Goal: Task Accomplishment & Management: Manage account settings

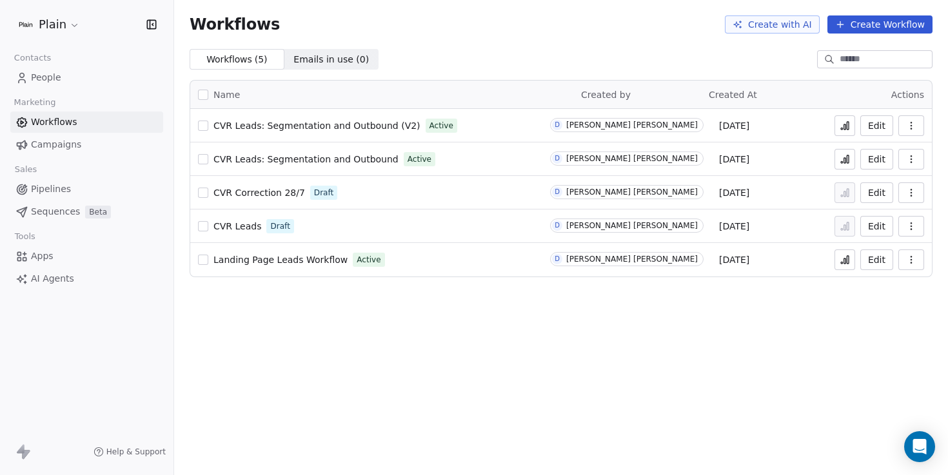
click at [352, 128] on span "CVR Leads: Segmentation and Outbound (V2)" at bounding box center [316, 126] width 207 height 10
click at [842, 128] on icon at bounding box center [842, 129] width 2 height 2
click at [917, 438] on div "Open Intercom Messenger" at bounding box center [919, 447] width 34 height 34
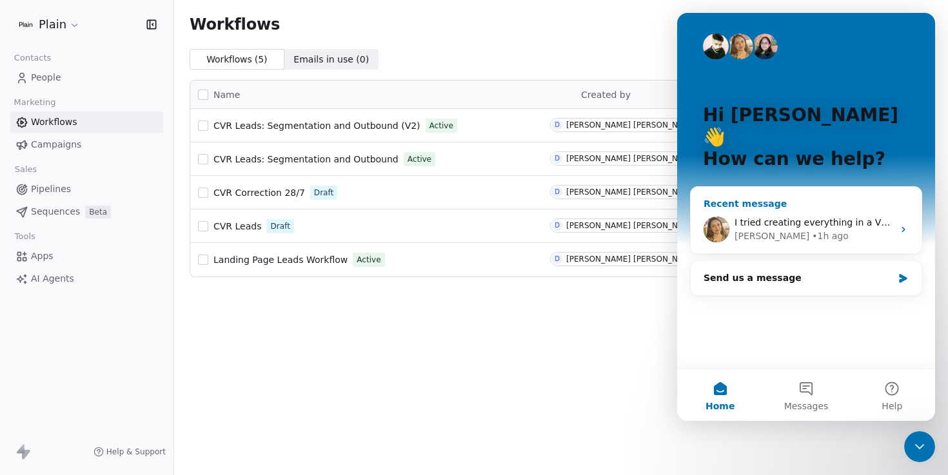
click at [844, 229] on div "[PERSON_NAME] • 1h ago" at bounding box center [813, 236] width 159 height 14
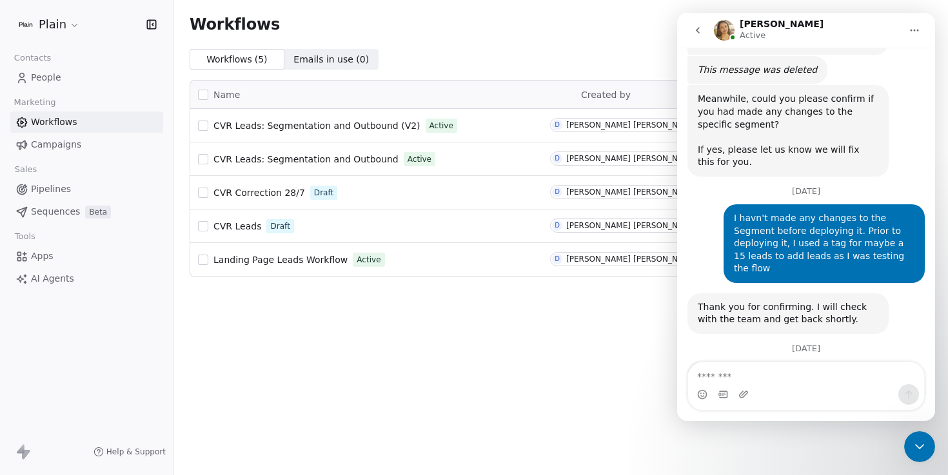
scroll to position [841, 0]
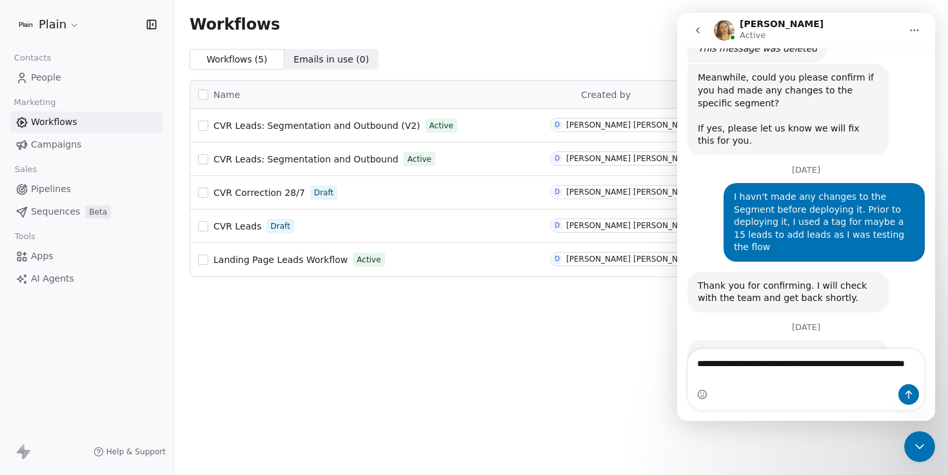
type textarea "**********"
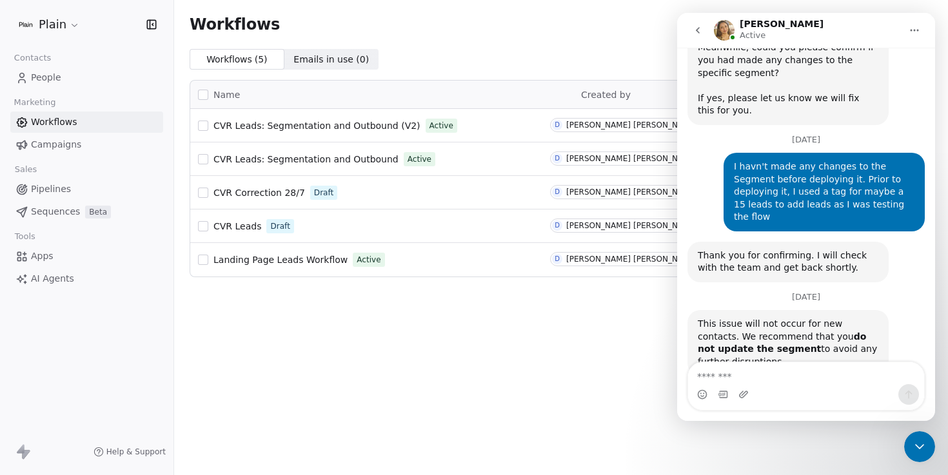
scroll to position [892, 0]
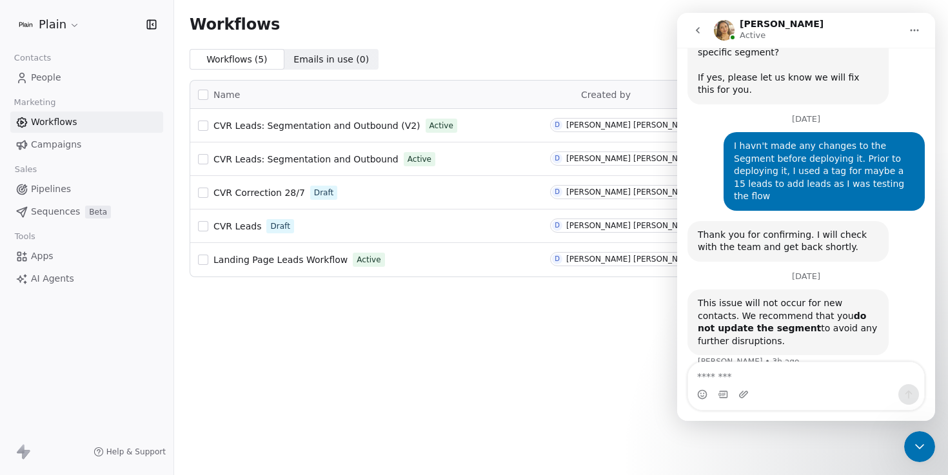
click at [918, 444] on icon "Close Intercom Messenger" at bounding box center [918, 446] width 15 height 15
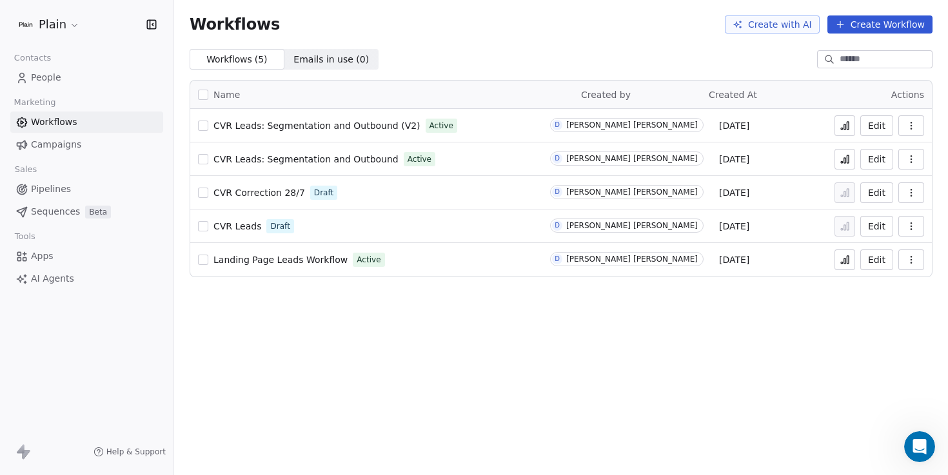
click at [57, 189] on span "Pipelines" at bounding box center [51, 189] width 40 height 14
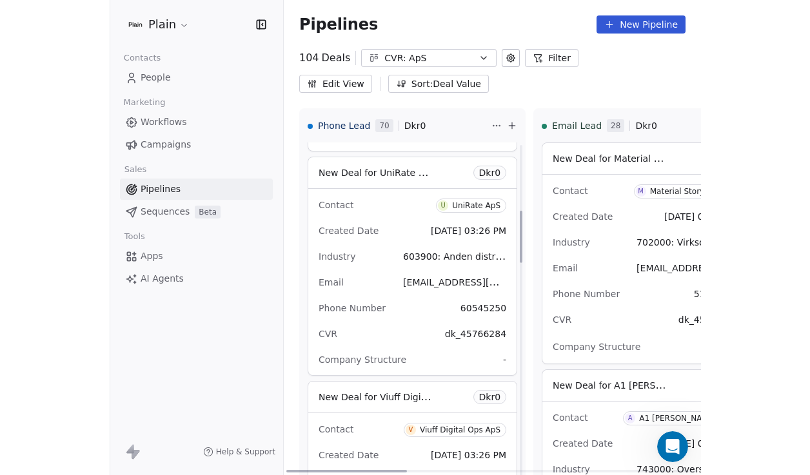
scroll to position [434, 0]
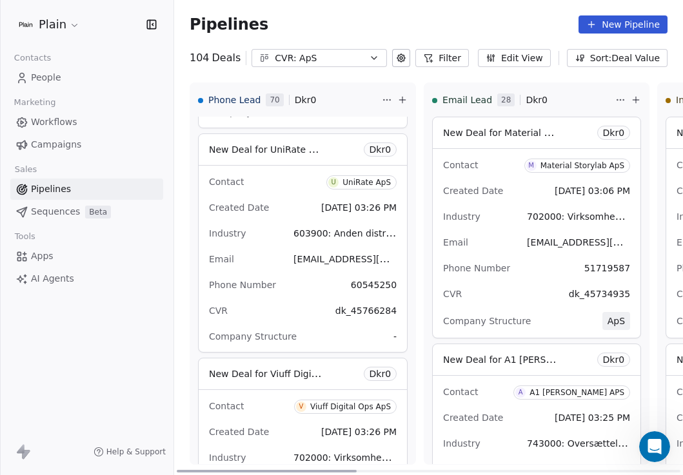
click at [266, 297] on div "Contact U UniRate ApS Created Date Aug 08, 2025 03:26 PM Industry 603900: Anden…" at bounding box center [303, 259] width 208 height 186
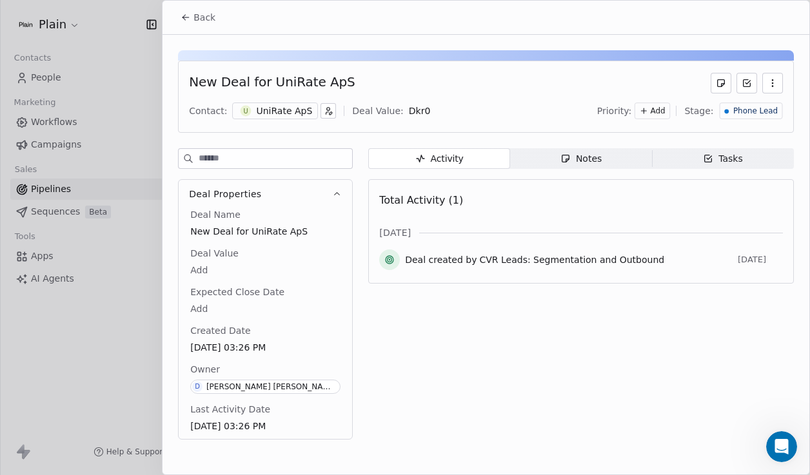
click at [771, 90] on button "button" at bounding box center [772, 83] width 21 height 21
click at [632, 76] on div "New Deal for UniRate ApS" at bounding box center [486, 83] width 594 height 21
click at [749, 83] on icon at bounding box center [746, 83] width 10 height 10
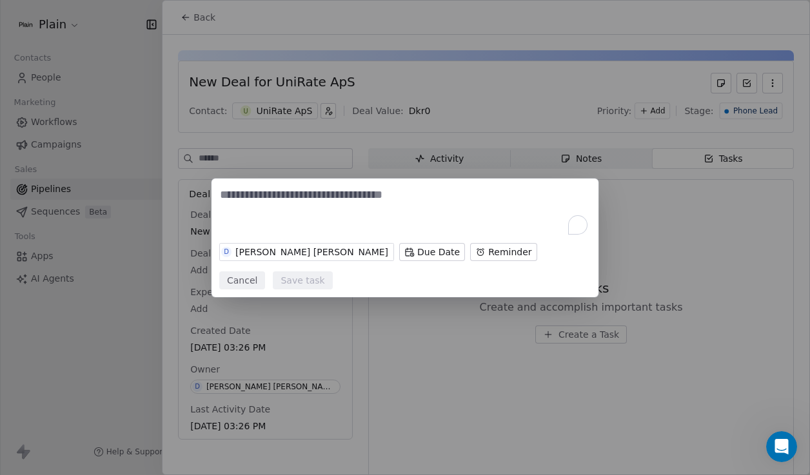
click at [448, 264] on body "Plain Contacts People Marketing Workflows Campaigns Sales Pipelines Sequences B…" at bounding box center [405, 237] width 810 height 475
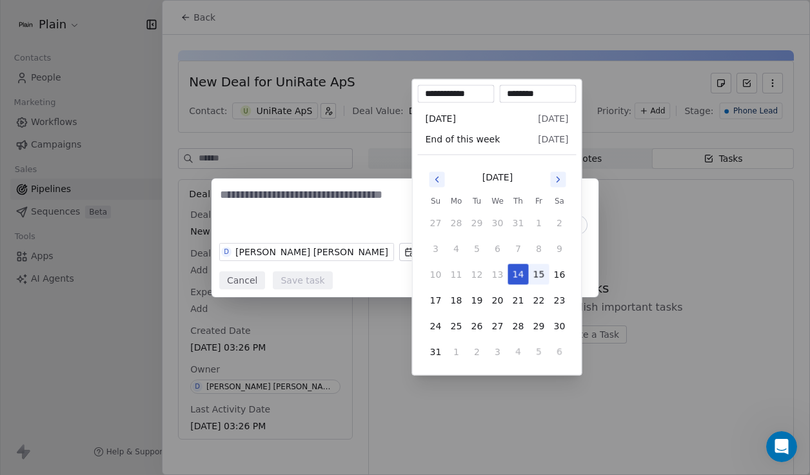
click at [541, 274] on button "15" at bounding box center [539, 274] width 21 height 21
type input "**********"
click at [342, 230] on div "D Daniel Borup Jakobsen Due Date Reminder Cancel Save task" at bounding box center [405, 238] width 810 height 119
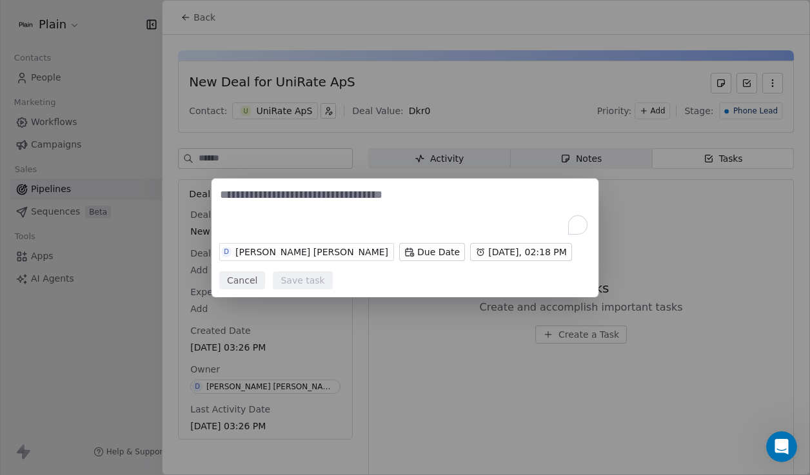
click at [371, 200] on textarea "To enrich screen reader interactions, please activate Accessibility in Grammarl…" at bounding box center [405, 212] width 370 height 50
click at [293, 201] on textarea "**********" at bounding box center [405, 212] width 370 height 50
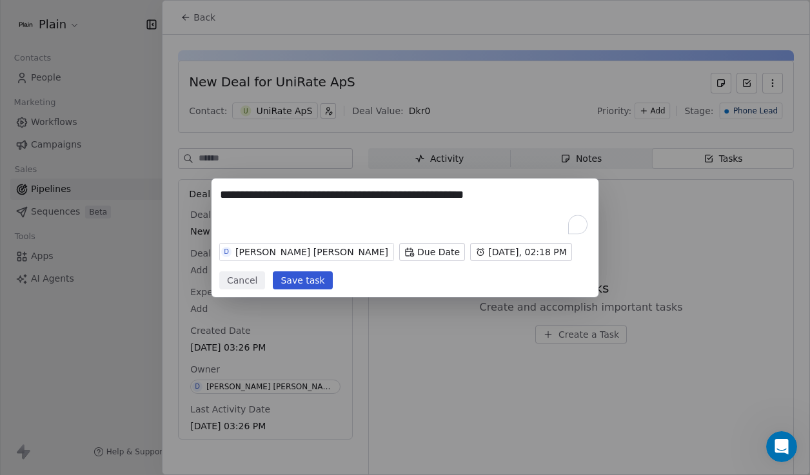
type textarea "**********"
click at [314, 279] on button "Save task" at bounding box center [302, 280] width 59 height 18
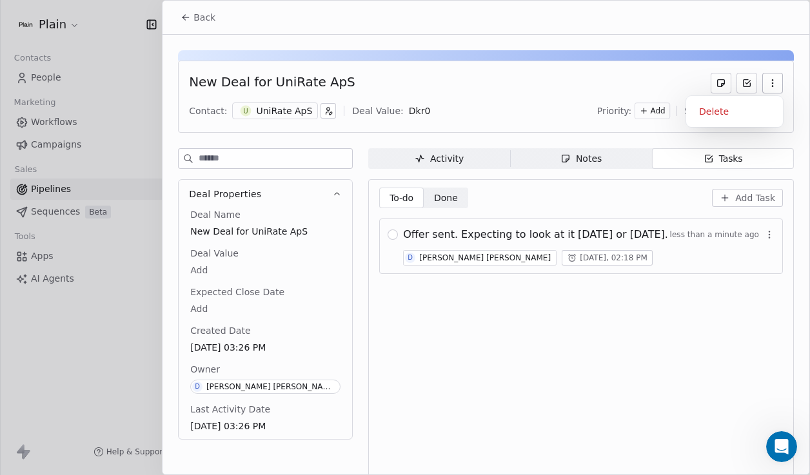
click at [772, 86] on icon "button" at bounding box center [772, 86] width 1 height 1
click at [594, 78] on div "New Deal for UniRate ApS" at bounding box center [486, 83] width 594 height 21
click at [775, 447] on icon "Open Intercom Messenger" at bounding box center [781, 446] width 21 height 21
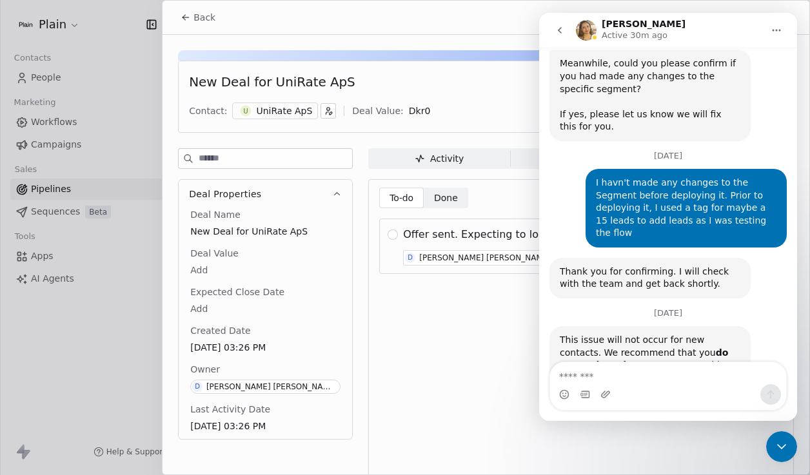
scroll to position [892, 0]
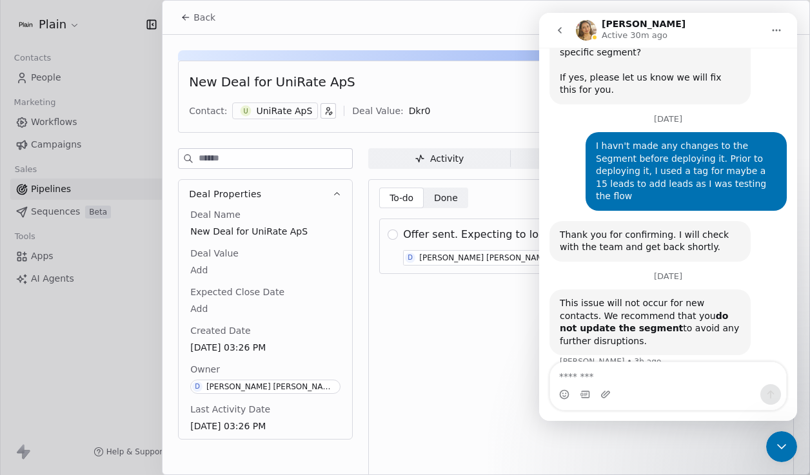
click at [561, 25] on icon "go back" at bounding box center [559, 30] width 10 height 10
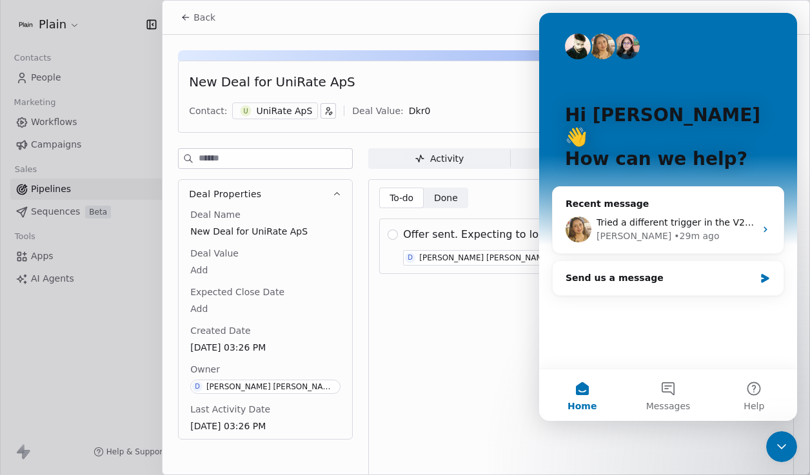
scroll to position [0, 0]
click at [752, 271] on div "Send us a message" at bounding box center [659, 278] width 189 height 14
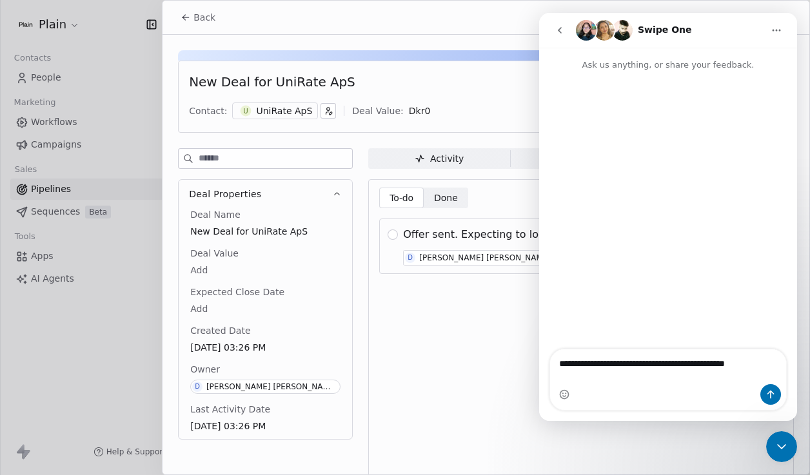
type textarea "**********"
click at [465, 321] on div "To-do To-do Done Done Add Task Offer sent. Expecting to look at it tomorrow or …" at bounding box center [581, 330] width 404 height 285
click at [54, 333] on div at bounding box center [405, 237] width 810 height 475
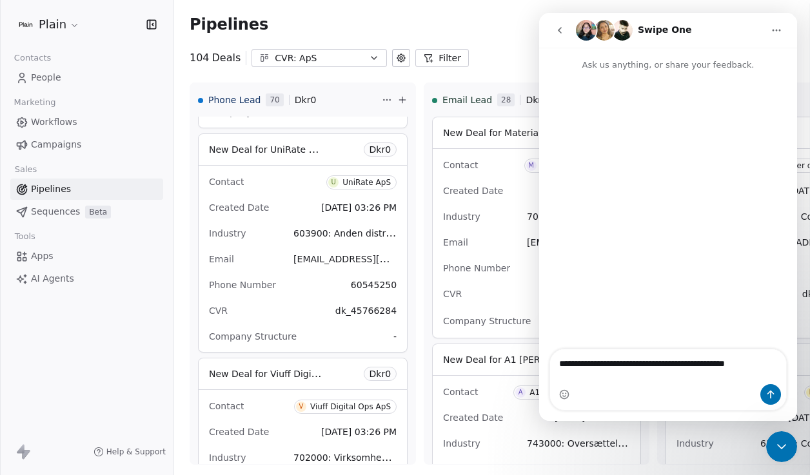
click at [122, 356] on div at bounding box center [405, 237] width 810 height 475
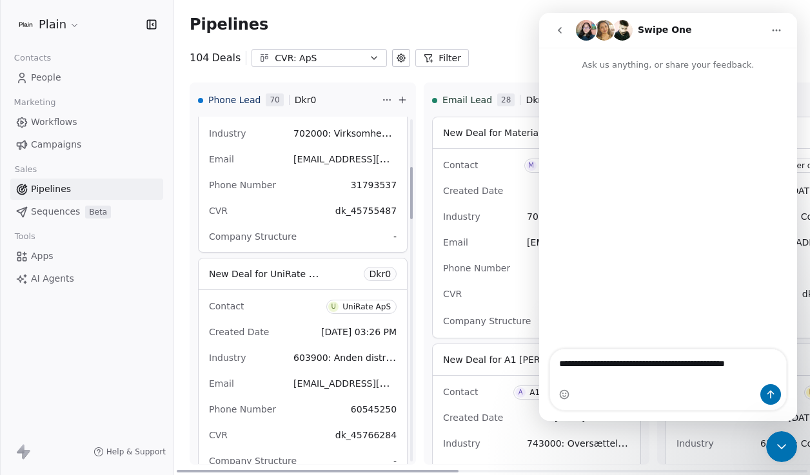
scroll to position [264, 0]
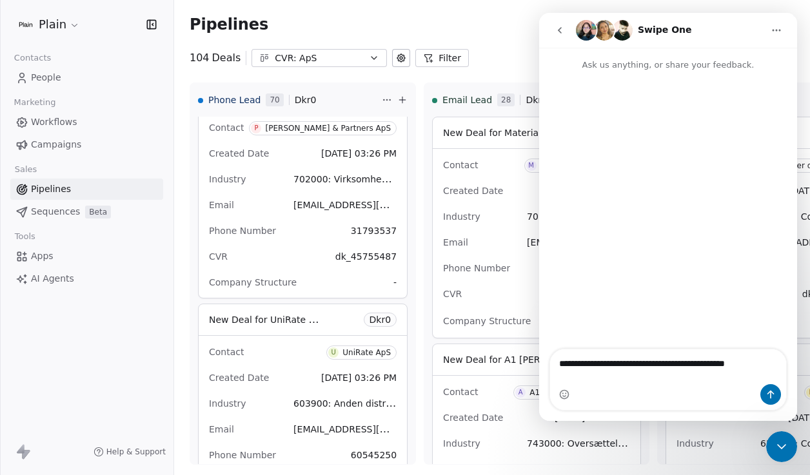
click at [373, 59] on icon "button" at bounding box center [374, 58] width 10 height 10
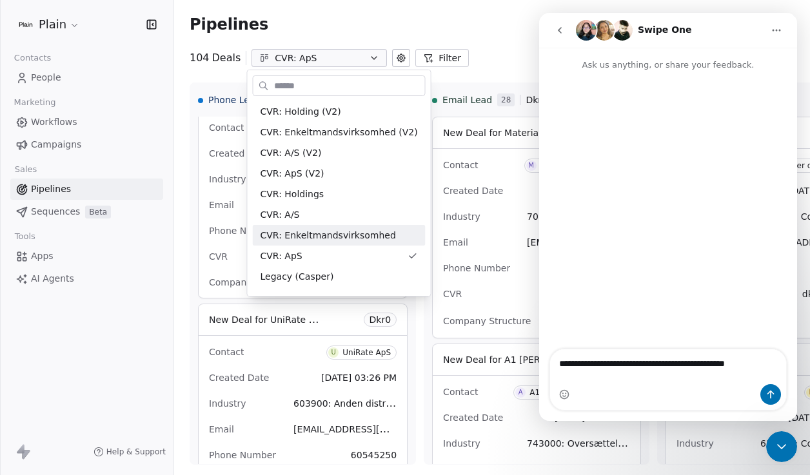
click at [780, 425] on html "Plain Contacts People Marketing Workflows Campaigns Sales Pipelines Sequences B…" at bounding box center [405, 237] width 810 height 475
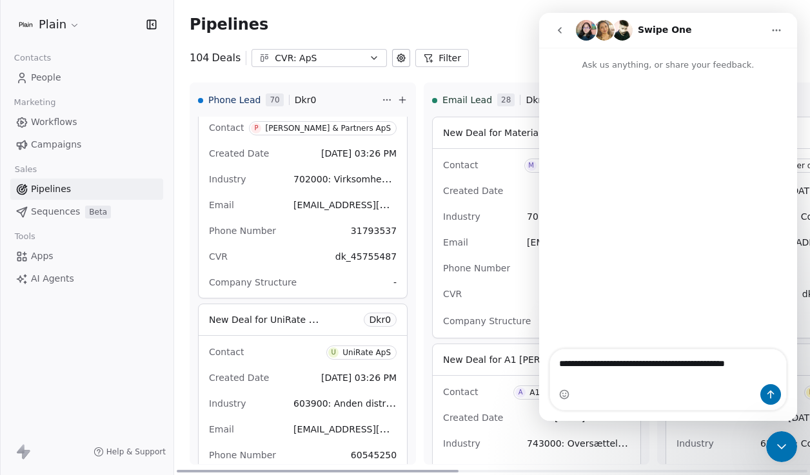
click at [781, 441] on icon "Close Intercom Messenger" at bounding box center [780, 446] width 15 height 15
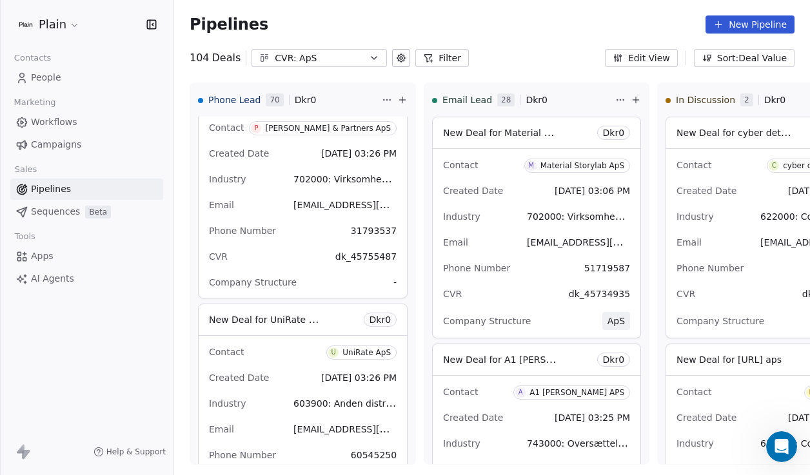
click at [396, 60] on icon at bounding box center [401, 58] width 10 height 10
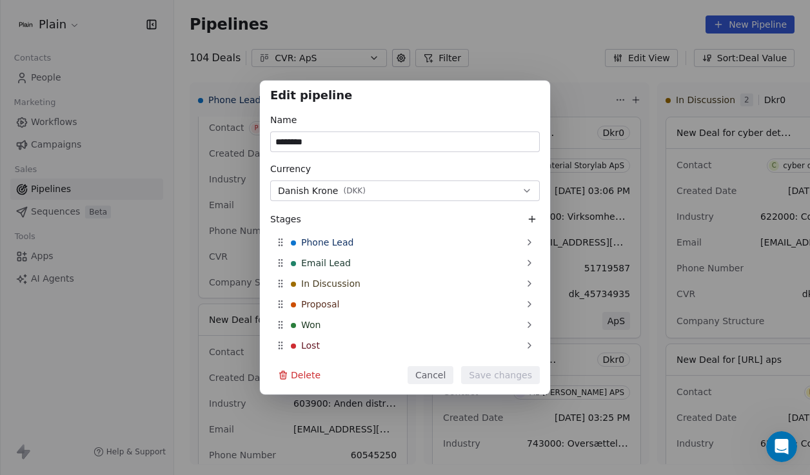
click at [448, 378] on button "Cancel" at bounding box center [430, 375] width 46 height 18
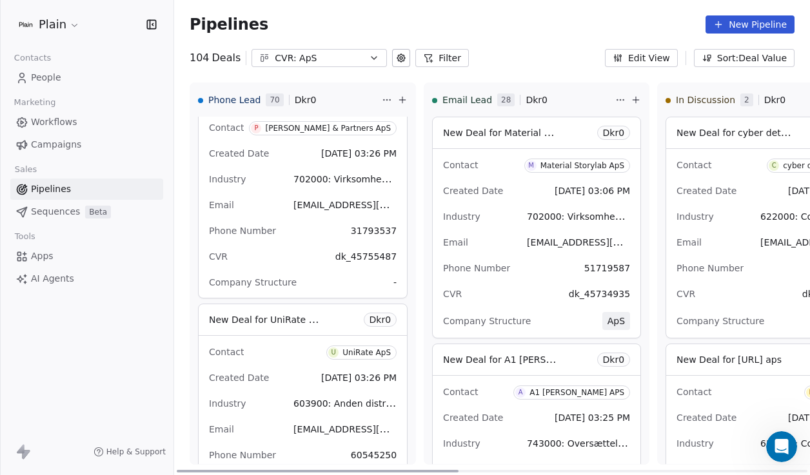
click at [777, 448] on icon "Open Intercom Messenger" at bounding box center [781, 446] width 21 height 21
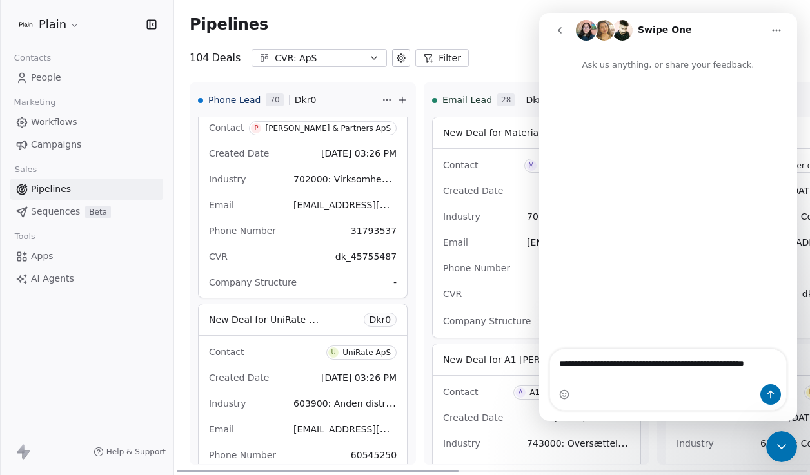
click at [326, 371] on span "[DATE] 03:26 PM" at bounding box center [358, 377] width 75 height 15
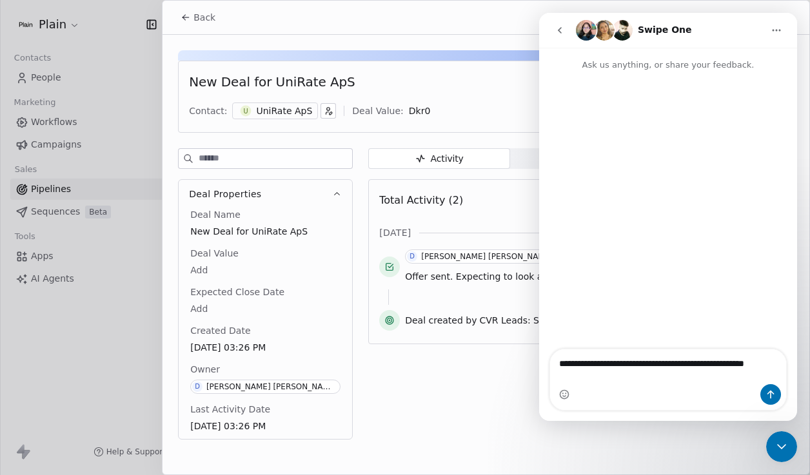
click at [690, 401] on div "Intercom messenger" at bounding box center [668, 394] width 236 height 21
click at [701, 393] on div "Intercom messenger" at bounding box center [668, 394] width 236 height 21
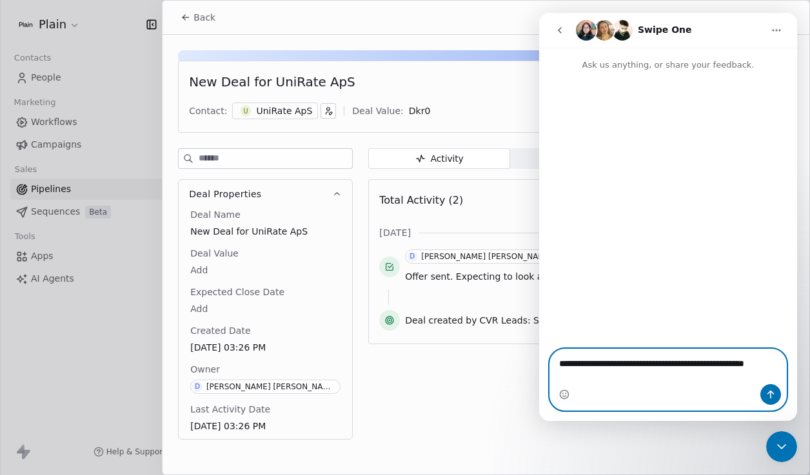
click at [764, 371] on textarea "**********" at bounding box center [668, 360] width 236 height 22
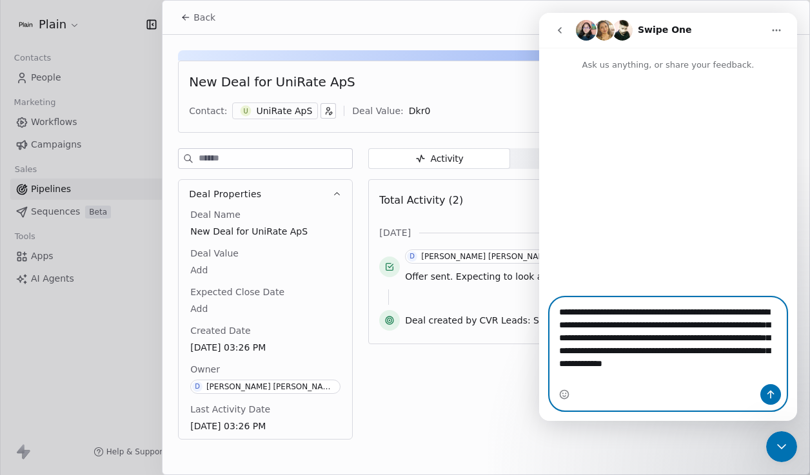
type textarea "**********"
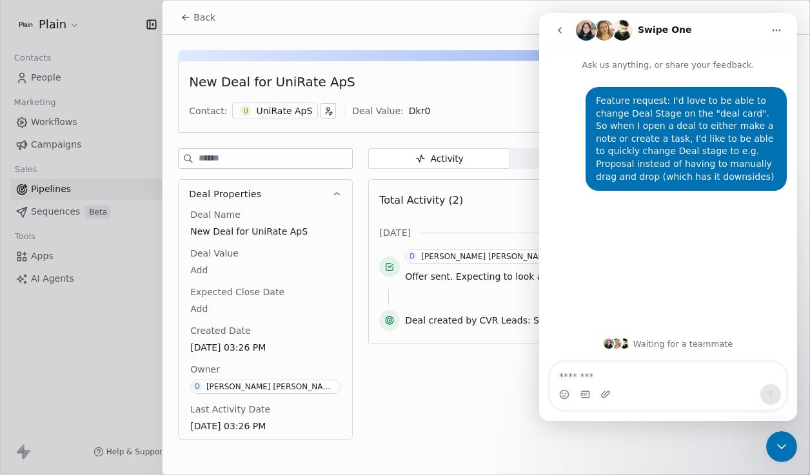
click at [777, 453] on icon "Close Intercom Messenger" at bounding box center [780, 446] width 15 height 15
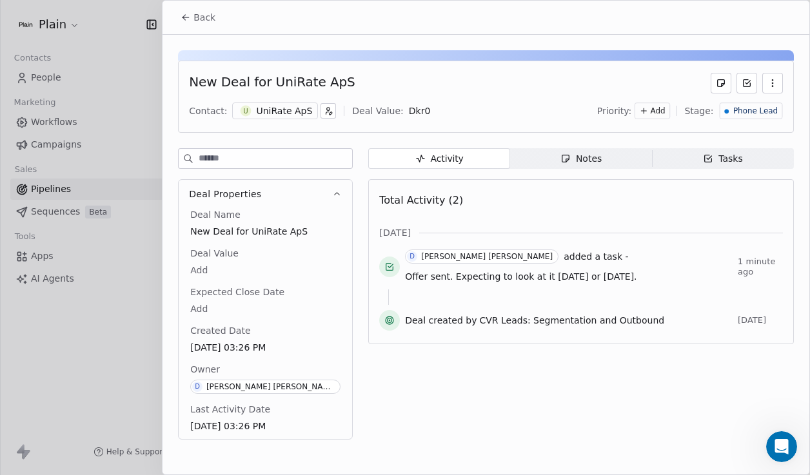
click at [125, 320] on div at bounding box center [405, 237] width 810 height 475
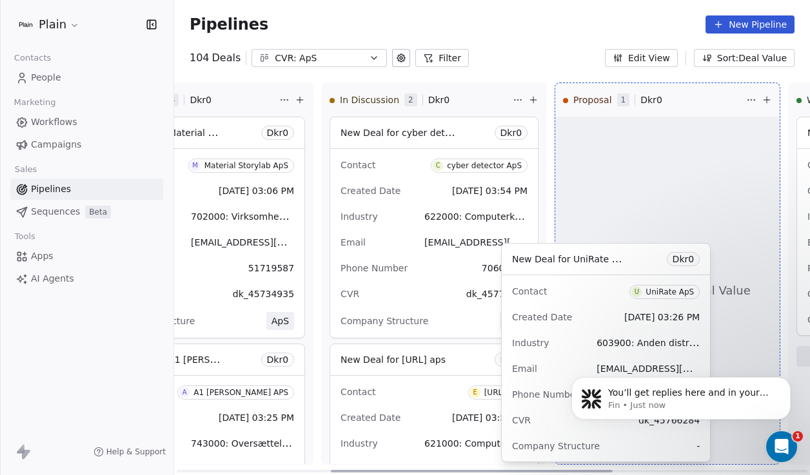
scroll to position [0, 347]
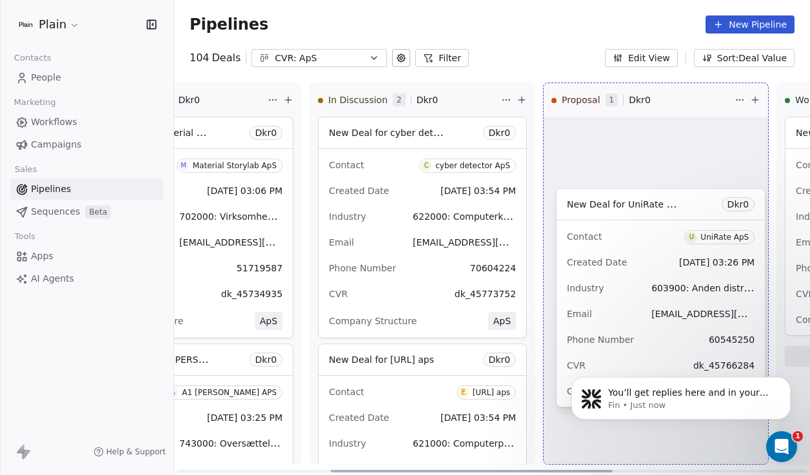
drag, startPoint x: 267, startPoint y: 351, endPoint x: 624, endPoint y: 235, distance: 375.5
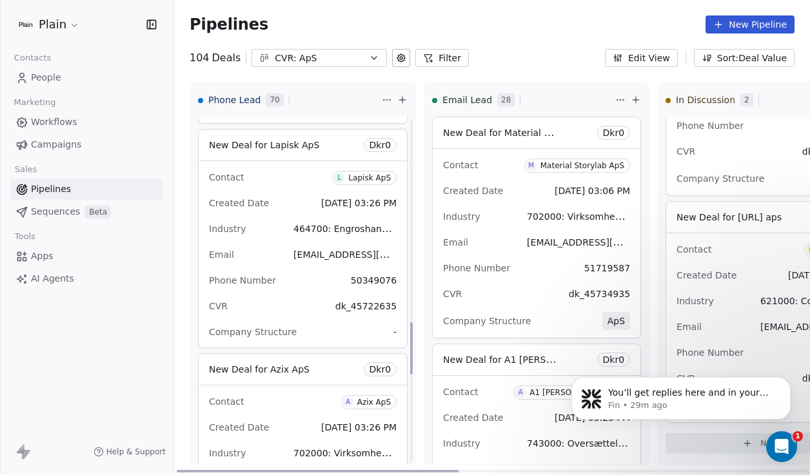
scroll to position [1321, 0]
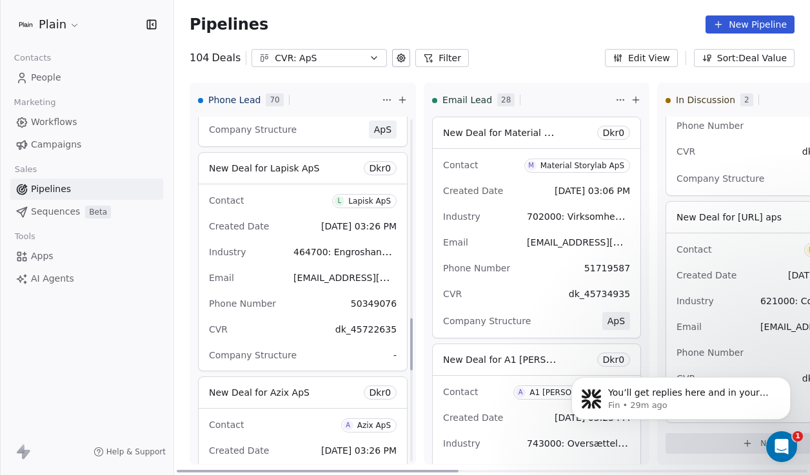
click at [287, 231] on div "Created Date Aug 08, 2025 03:26 PM" at bounding box center [303, 226] width 188 height 21
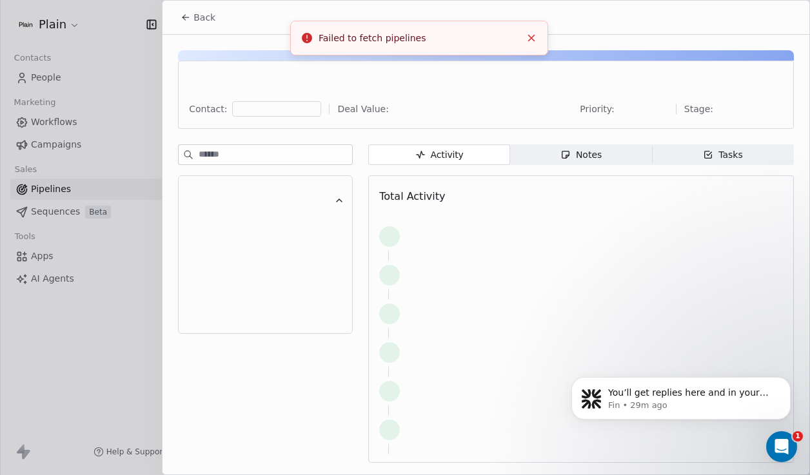
click at [189, 14] on icon at bounding box center [185, 17] width 10 height 10
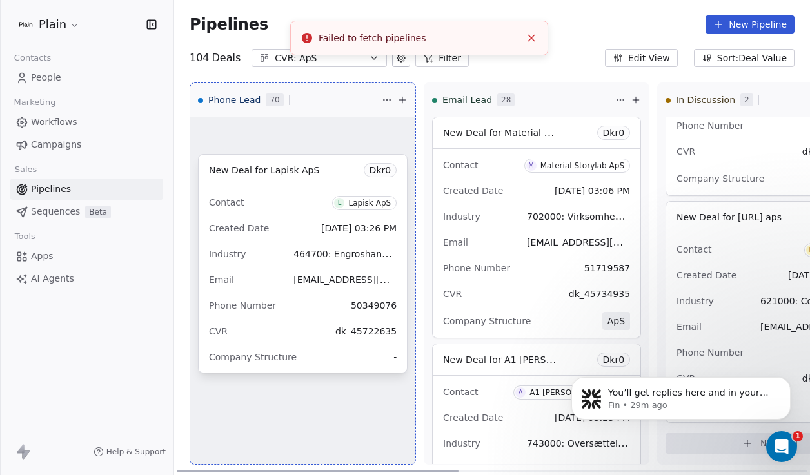
drag, startPoint x: 230, startPoint y: 239, endPoint x: 237, endPoint y: 239, distance: 7.1
click at [238, 240] on div "Phone Lead 70 Board ordered by Deal Value New Deal for cyber detector ApS Dkr 0…" at bounding box center [492, 279] width 636 height 393
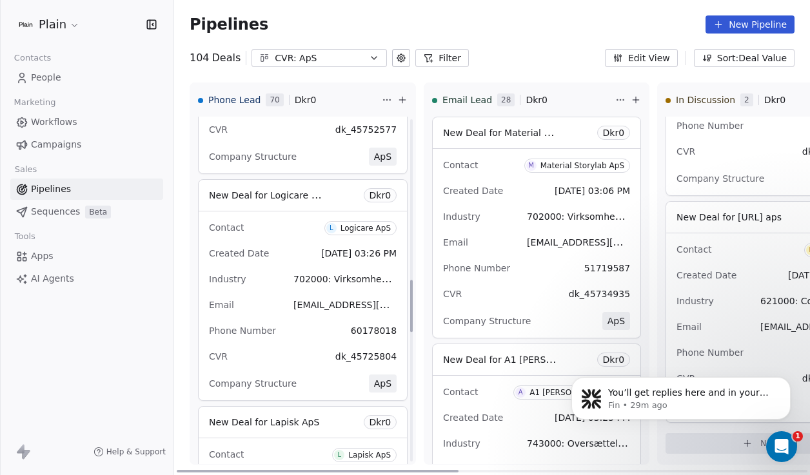
click at [337, 273] on span "702000: Virksomhedsrådgivning og anden ledelsesrådgivning" at bounding box center [344, 278] width 103 height 15
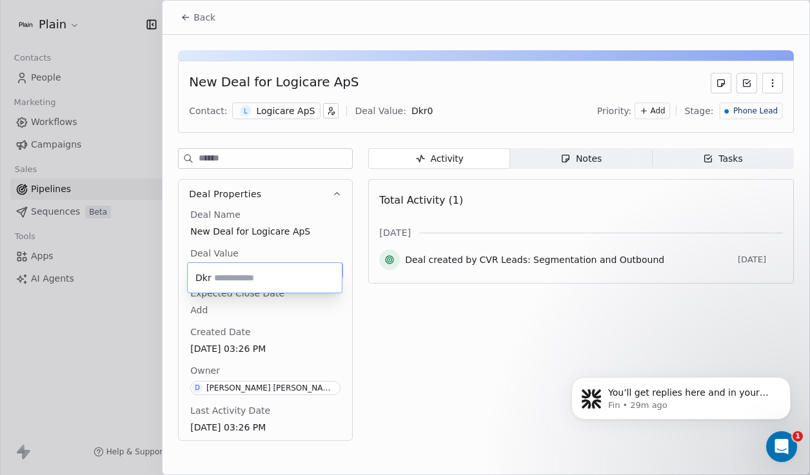
click at [246, 273] on body "Plain Contacts People Marketing Workflows Campaigns Sales Pipelines Sequences B…" at bounding box center [405, 237] width 810 height 475
click at [132, 317] on html "Plain Contacts People Marketing Workflows Campaigns Sales Pipelines Sequences B…" at bounding box center [405, 237] width 810 height 475
click at [125, 348] on div at bounding box center [405, 237] width 810 height 475
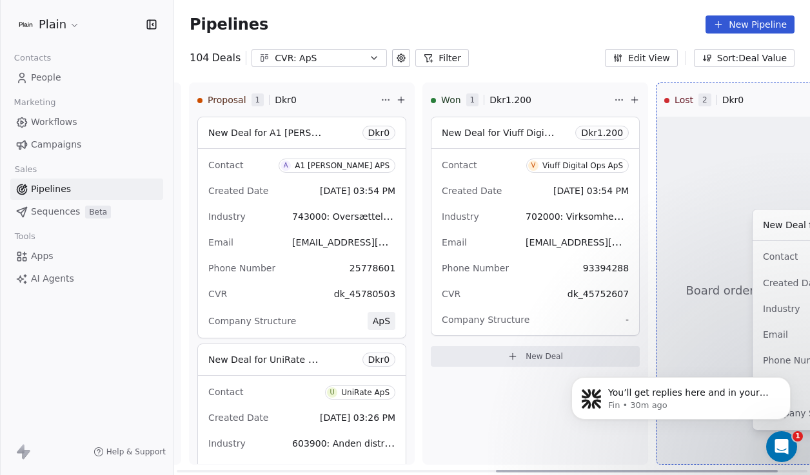
scroll to position [0, 788]
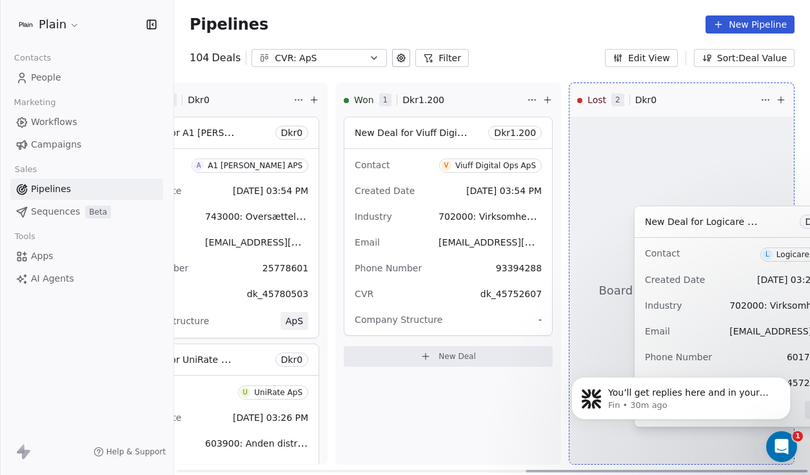
drag, startPoint x: 255, startPoint y: 309, endPoint x: 675, endPoint y: 314, distance: 419.6
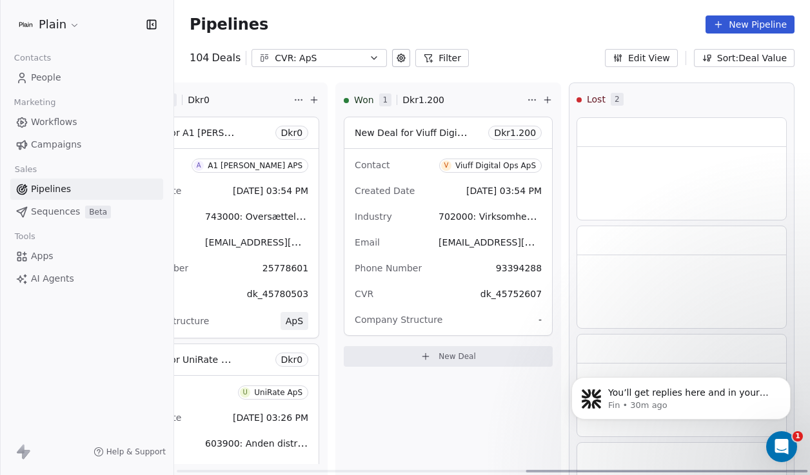
scroll to position [599, 0]
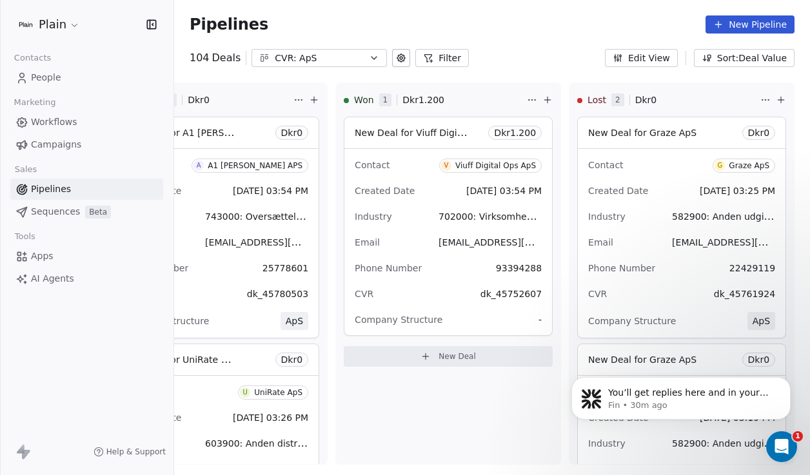
click at [775, 447] on icon "Open Intercom Messenger" at bounding box center [781, 446] width 21 height 21
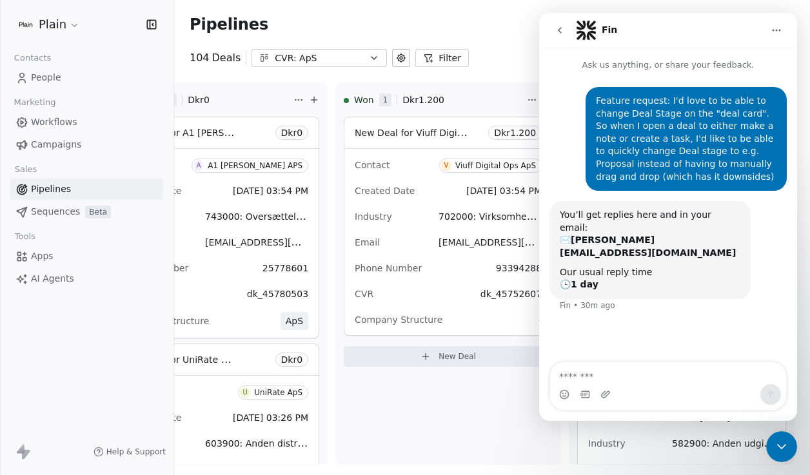
click at [662, 380] on textarea "Message…" at bounding box center [668, 373] width 236 height 22
drag, startPoint x: 685, startPoint y: 378, endPoint x: 801, endPoint y: 378, distance: 116.7
click html "**********"
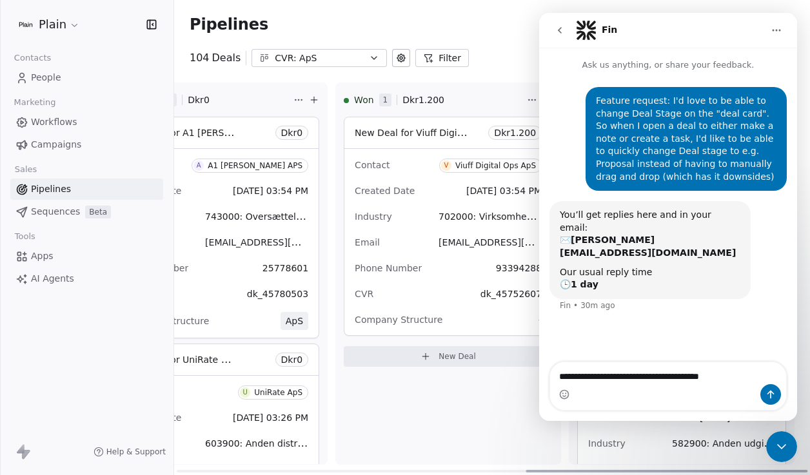
type textarea "**********"
click at [717, 380] on textarea "**********" at bounding box center [668, 373] width 236 height 22
click at [784, 443] on icon "Close Intercom Messenger" at bounding box center [780, 446] width 15 height 15
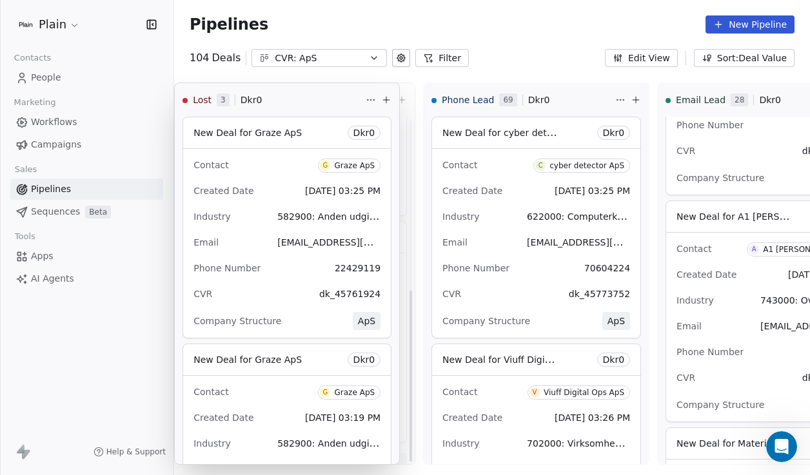
scroll to position [367, 0]
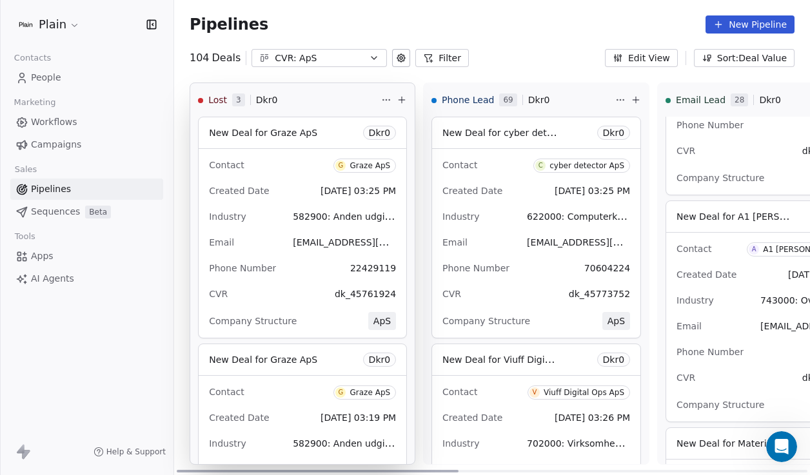
drag, startPoint x: 679, startPoint y: 91, endPoint x: 307, endPoint y: 103, distance: 372.1
click at [307, 103] on div "Lost 3 Dkr 0 New Deal for Graze ApS Dkr 0 Contact G Graze ApS Created Date Aug …" at bounding box center [492, 279] width 636 height 393
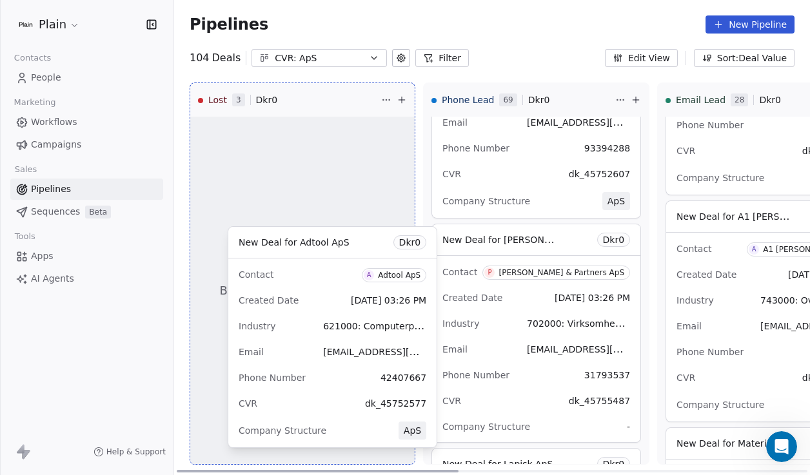
scroll to position [595, 0]
drag, startPoint x: 504, startPoint y: 303, endPoint x: 298, endPoint y: 304, distance: 206.3
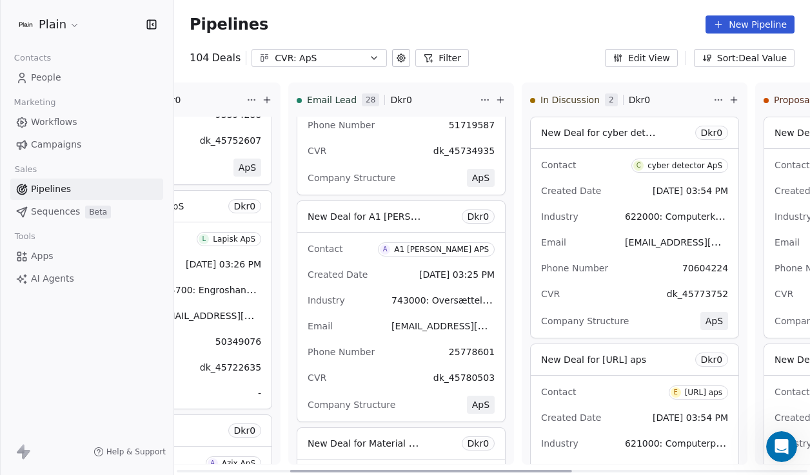
scroll to position [0, 394]
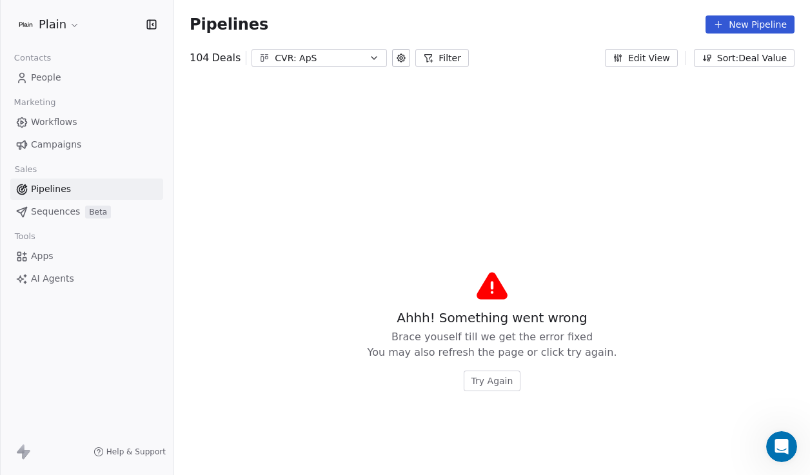
drag, startPoint x: 204, startPoint y: 301, endPoint x: 545, endPoint y: 284, distance: 340.8
click at [485, 391] on div "Ahhh! Something went wrong Brace youself till we get the error fixed You may al…" at bounding box center [492, 330] width 636 height 454
click at [497, 378] on span "Try Again" at bounding box center [492, 380] width 42 height 13
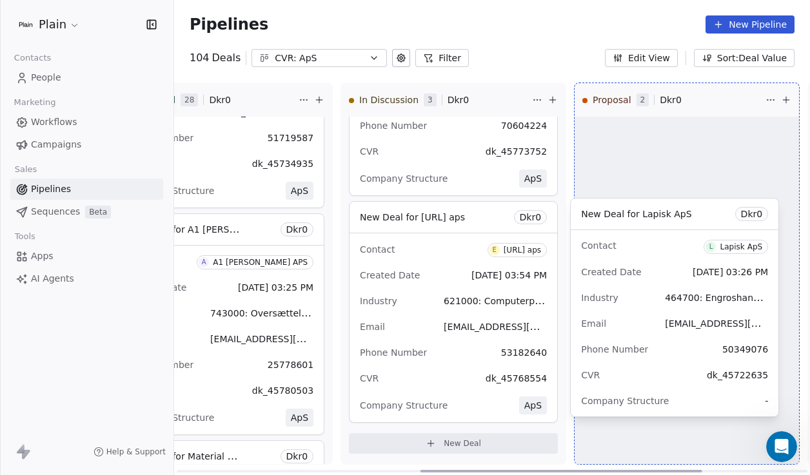
scroll to position [143, 0]
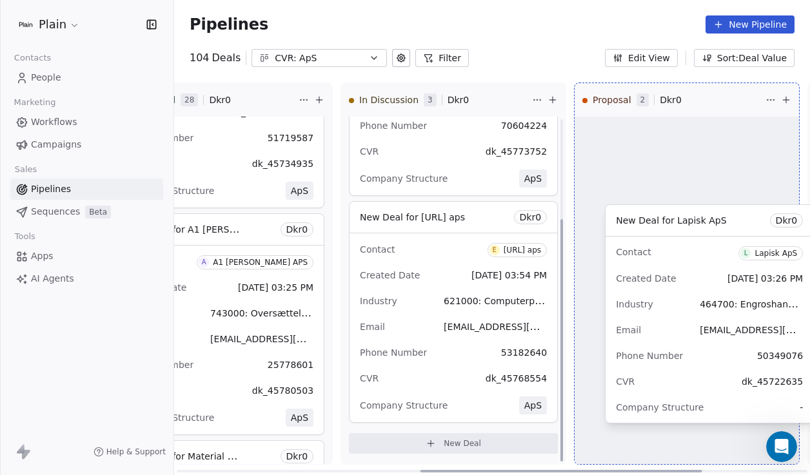
drag, startPoint x: 388, startPoint y: 334, endPoint x: 644, endPoint y: 335, distance: 255.9
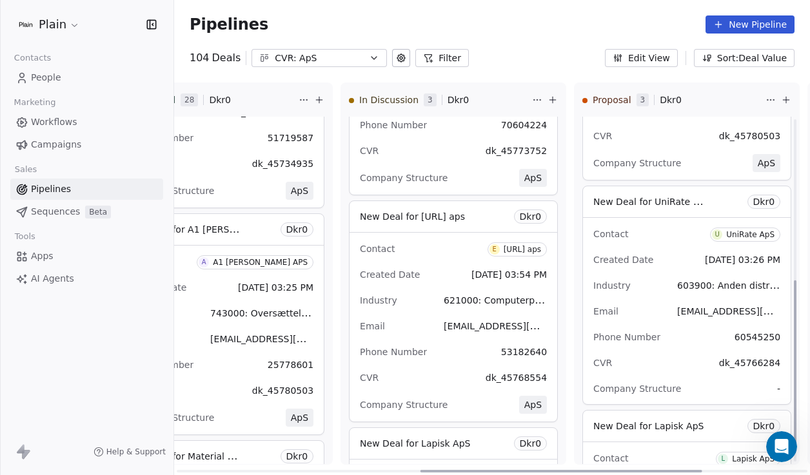
scroll to position [365, 0]
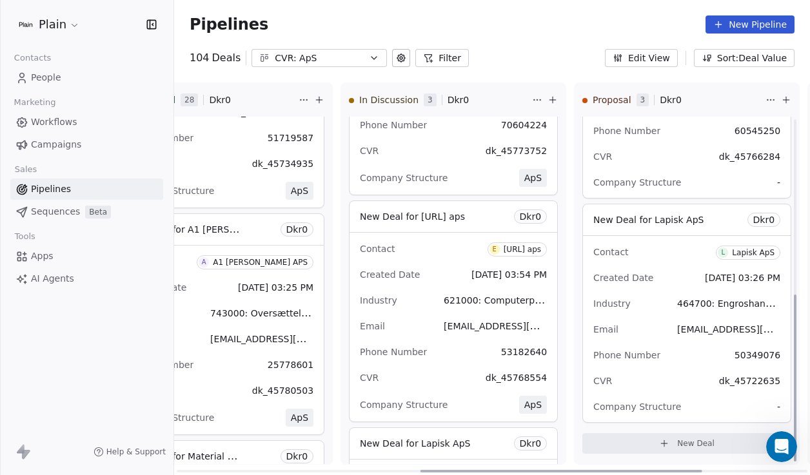
click at [668, 304] on div "Industry 464700: Engroshandel med møbler til bolig-, kontor- og butiksbrug, tæp…" at bounding box center [686, 303] width 187 height 21
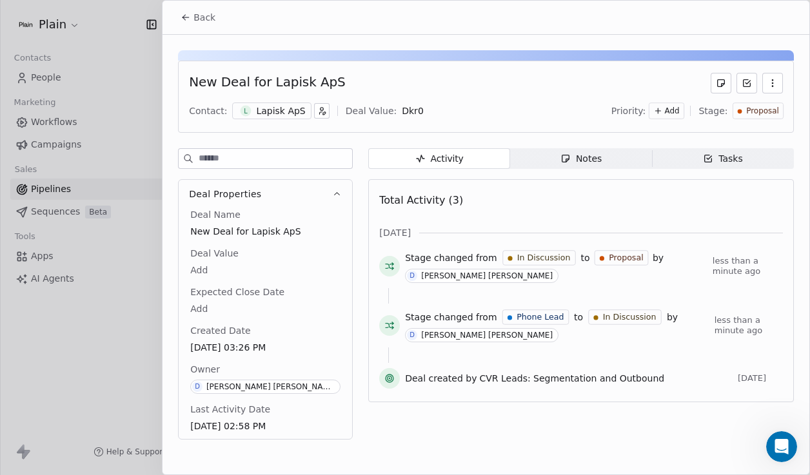
click at [568, 159] on icon "button" at bounding box center [565, 158] width 10 height 10
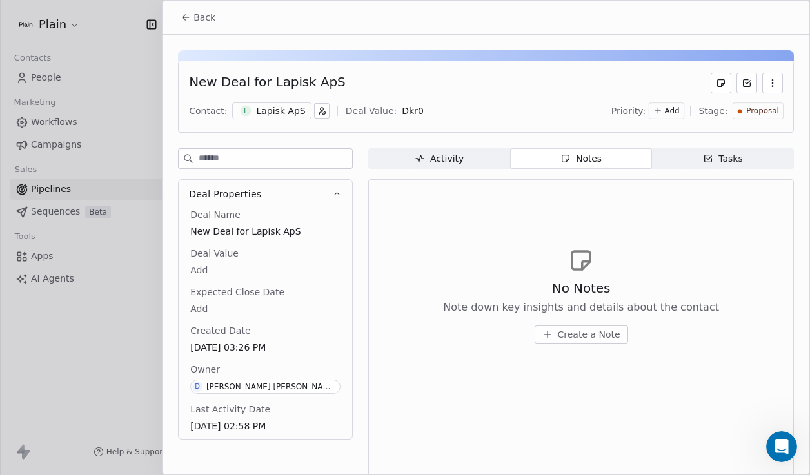
click at [585, 342] on button "Create a Note" at bounding box center [580, 335] width 93 height 18
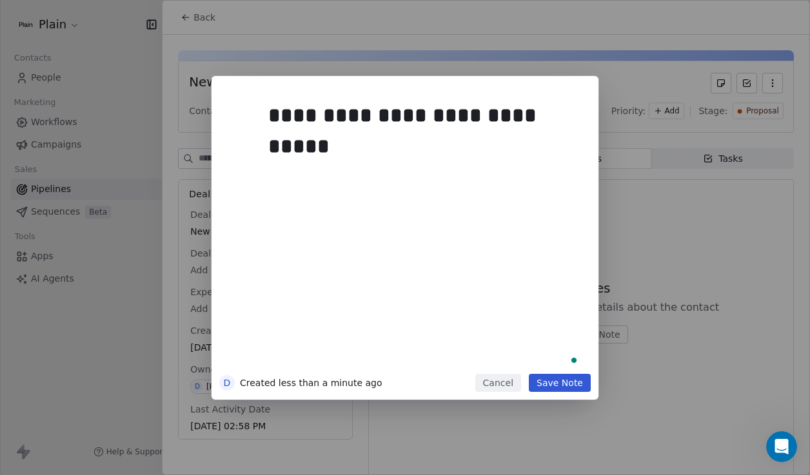
click at [570, 374] on button "Save Note" at bounding box center [560, 383] width 62 height 18
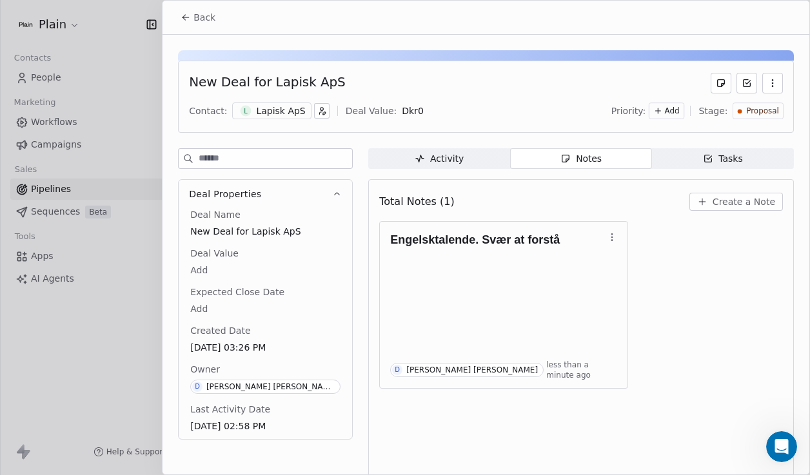
click at [462, 167] on span "Activity Activity" at bounding box center [439, 158] width 142 height 21
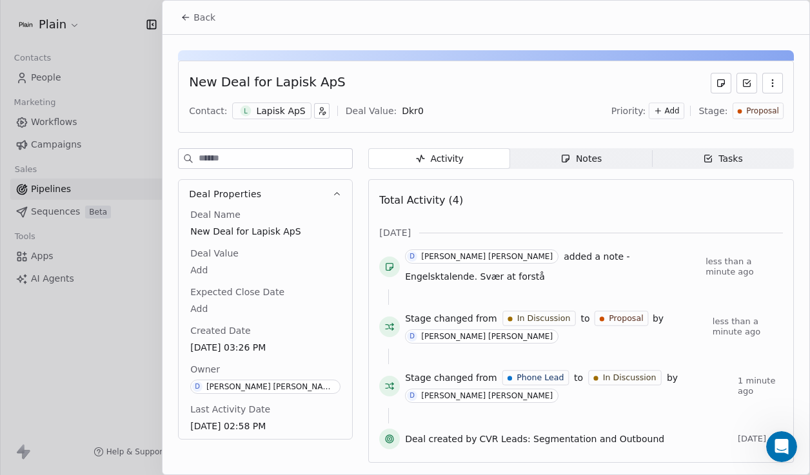
click at [64, 335] on div at bounding box center [405, 237] width 810 height 475
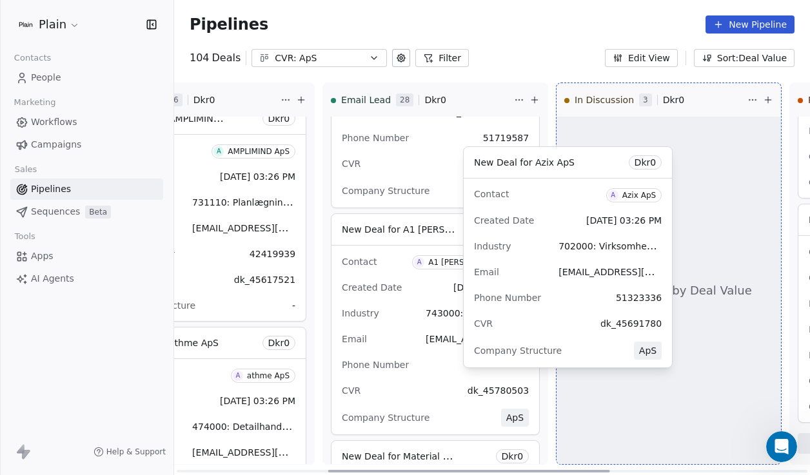
scroll to position [0, 342]
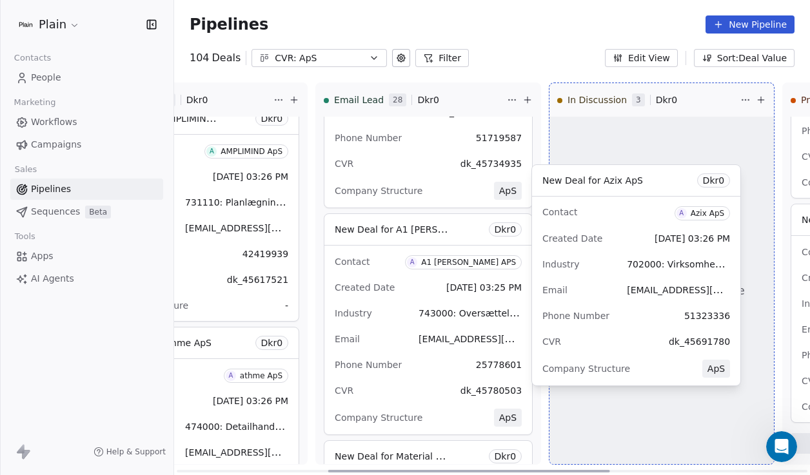
drag, startPoint x: 333, startPoint y: 228, endPoint x: 595, endPoint y: 289, distance: 268.8
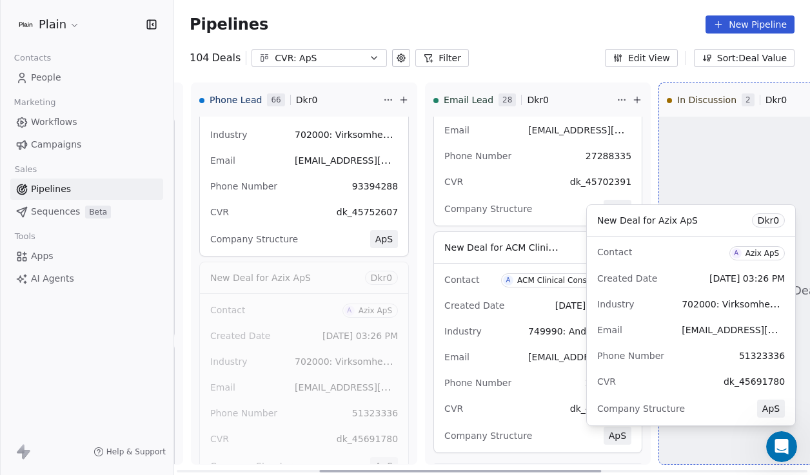
scroll to position [0, 322]
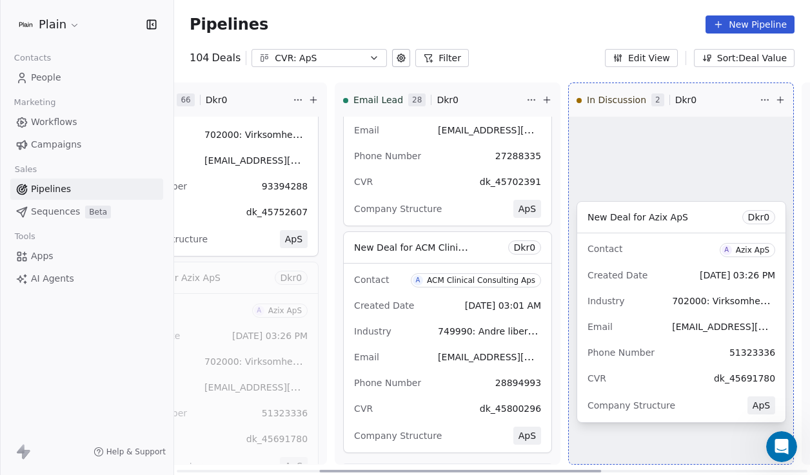
drag, startPoint x: 251, startPoint y: 348, endPoint x: 663, endPoint y: 291, distance: 416.5
click at [487, 291] on div "Lost 4 Dkr 0 New Deal for Graze ApS Dkr 0 Contact G Graze ApS Created Date Aug …" at bounding box center [170, 279] width 636 height 393
drag, startPoint x: 660, startPoint y: 254, endPoint x: 661, endPoint y: 195, distance: 58.7
click at [487, 195] on div "Lost 4 Dkr 0 New Deal for Graze ApS Dkr 0 Contact G Graze ApS Created Date Aug …" at bounding box center [170, 279] width 636 height 393
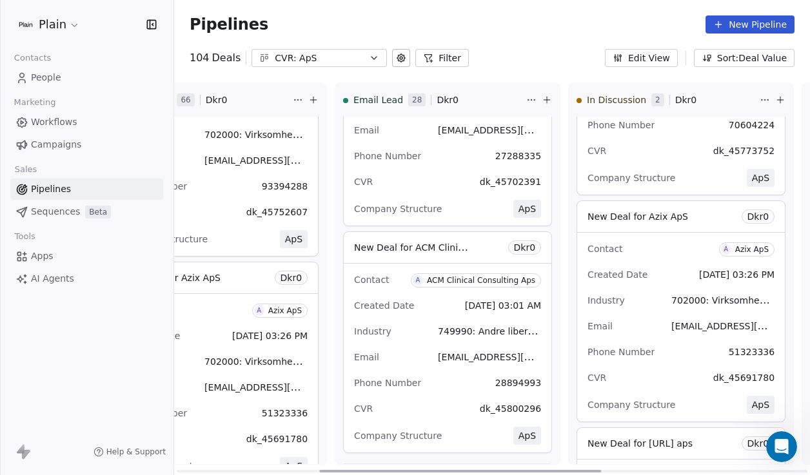
click at [661, 257] on div "Contact A Azix ApS" at bounding box center [680, 248] width 187 height 21
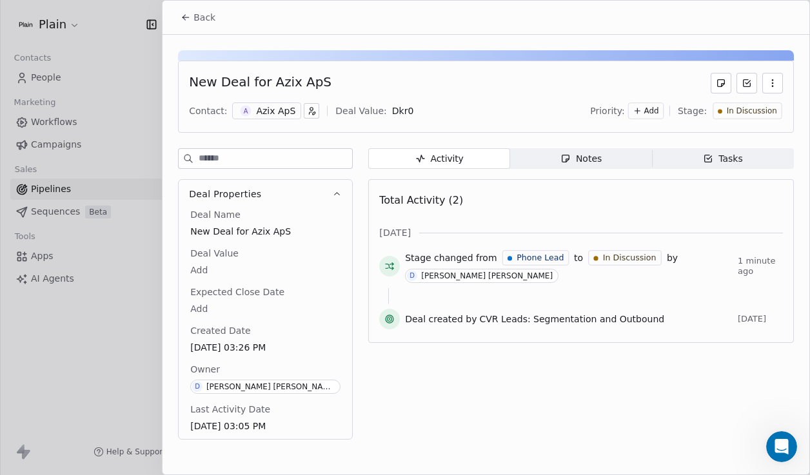
click at [558, 159] on span "Notes Notes" at bounding box center [581, 158] width 142 height 21
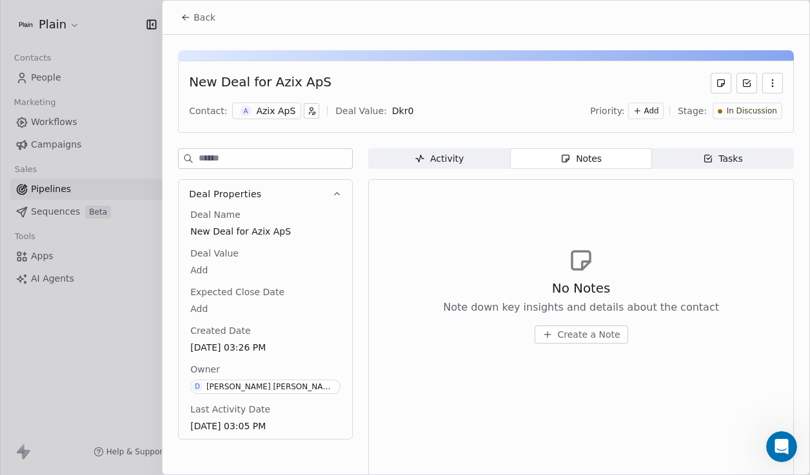
click at [576, 322] on div "No Notes Note down key insights and details about the contact Create a Note" at bounding box center [581, 311] width 276 height 64
click at [588, 330] on span "Create a Note" at bounding box center [589, 334] width 63 height 13
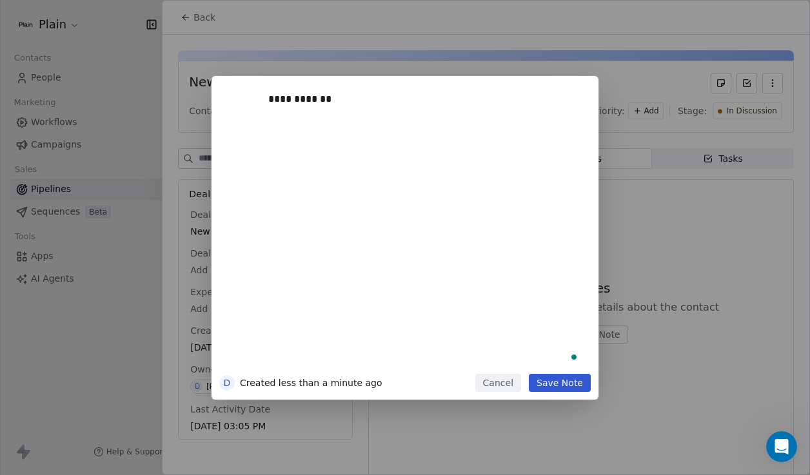
click at [377, 244] on div "**********" at bounding box center [424, 229] width 312 height 275
click at [480, 374] on button "Cancel" at bounding box center [498, 383] width 46 height 18
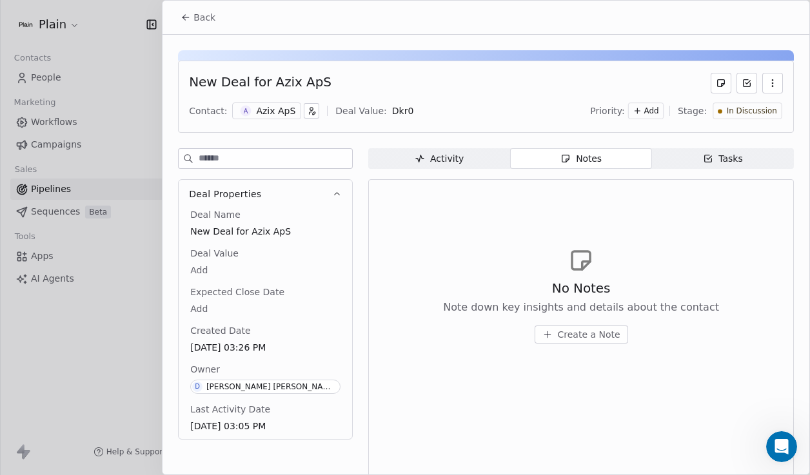
click at [576, 342] on button "Create a Note" at bounding box center [580, 335] width 93 height 18
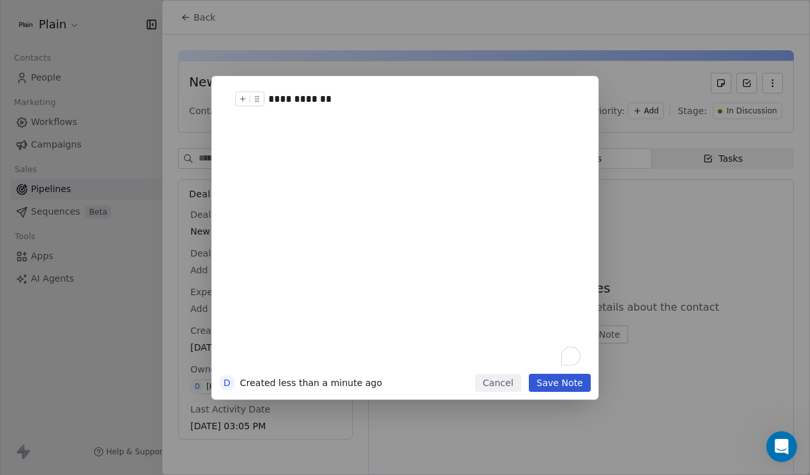
click at [295, 100] on div "**********" at bounding box center [424, 99] width 312 height 15
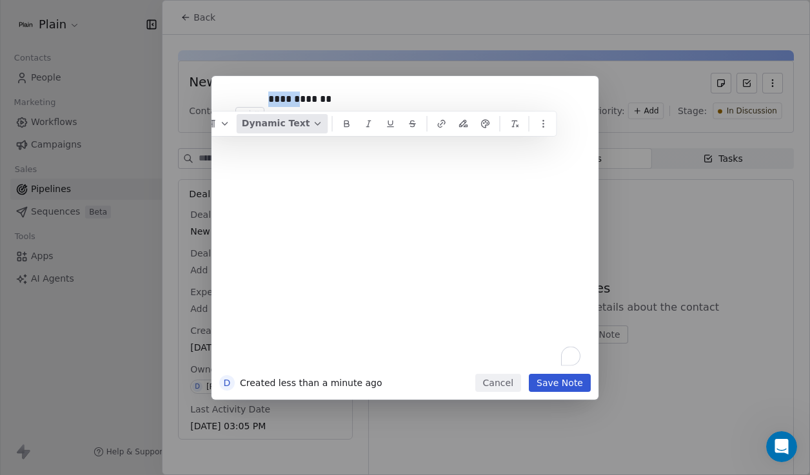
click at [295, 123] on button "Dynamic Text" at bounding box center [283, 123] width 92 height 19
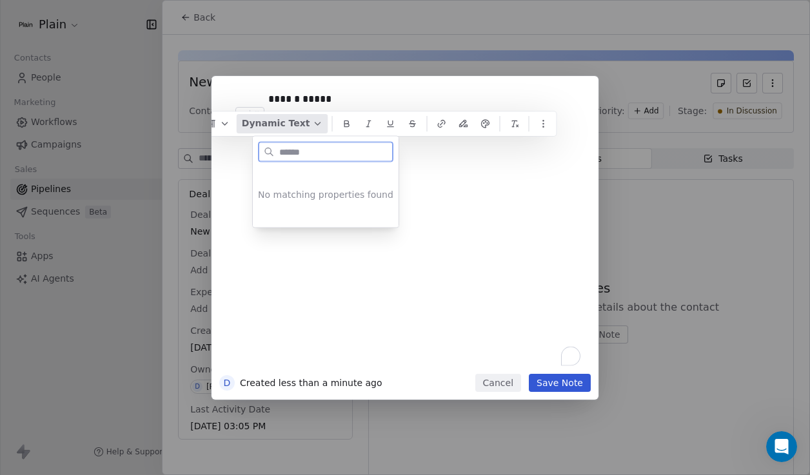
click at [295, 123] on button "Dynamic Text" at bounding box center [283, 123] width 92 height 19
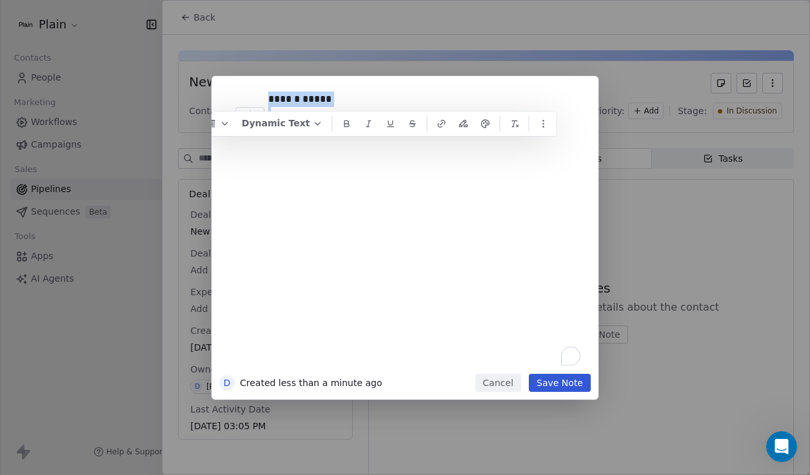
click at [351, 206] on div "****** *****" at bounding box center [424, 229] width 312 height 275
click at [317, 200] on div "**********" at bounding box center [424, 229] width 312 height 275
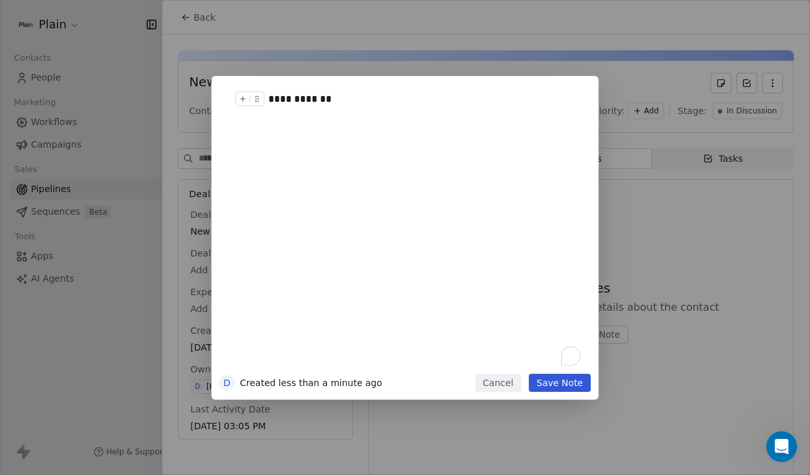
click at [300, 93] on div "**********" at bounding box center [424, 99] width 312 height 15
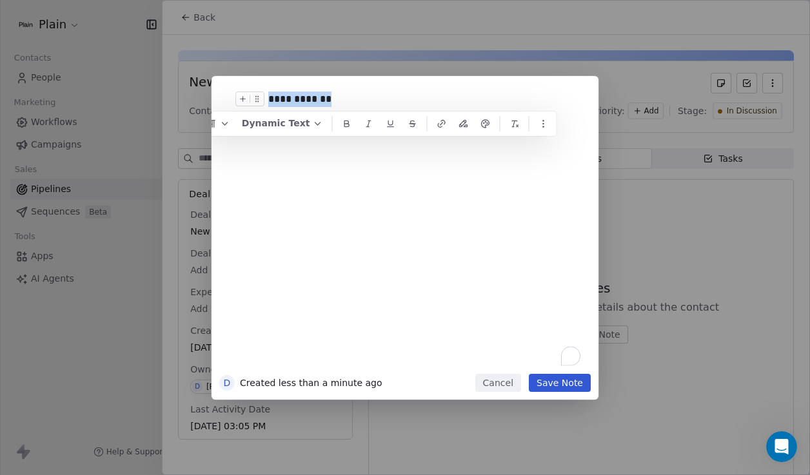
click at [300, 93] on div "**********" at bounding box center [424, 99] width 312 height 15
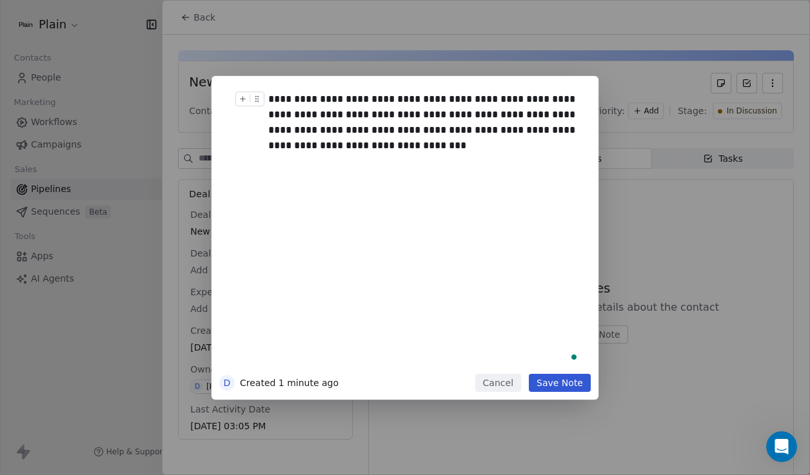
click at [558, 380] on button "Save Note" at bounding box center [560, 383] width 62 height 18
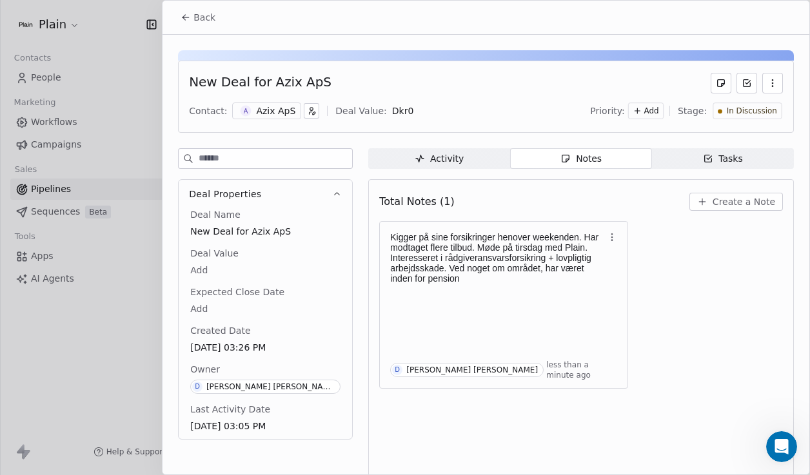
click at [445, 158] on div "Activity" at bounding box center [438, 159] width 49 height 14
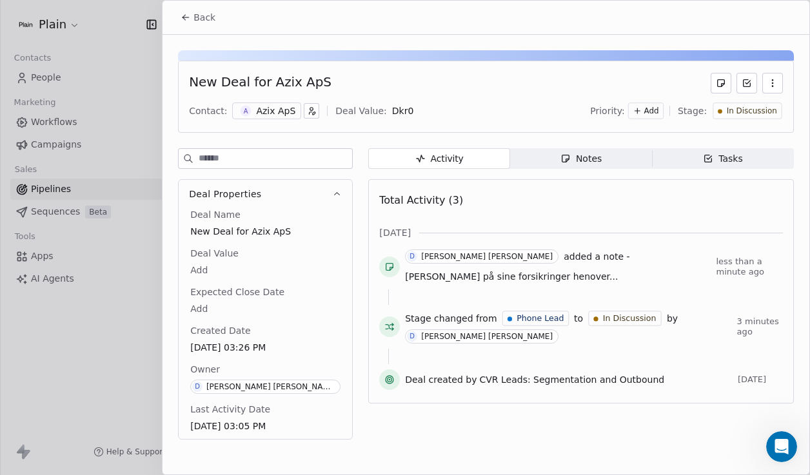
click at [549, 159] on span "Notes Notes" at bounding box center [581, 158] width 142 height 21
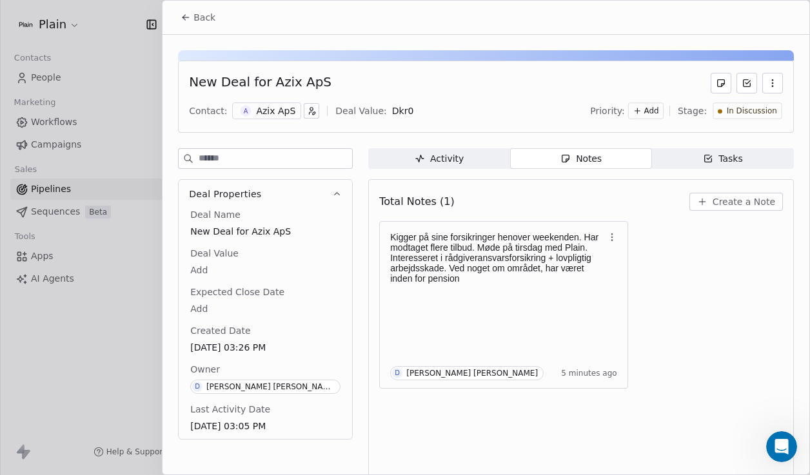
click at [83, 307] on div at bounding box center [405, 237] width 810 height 475
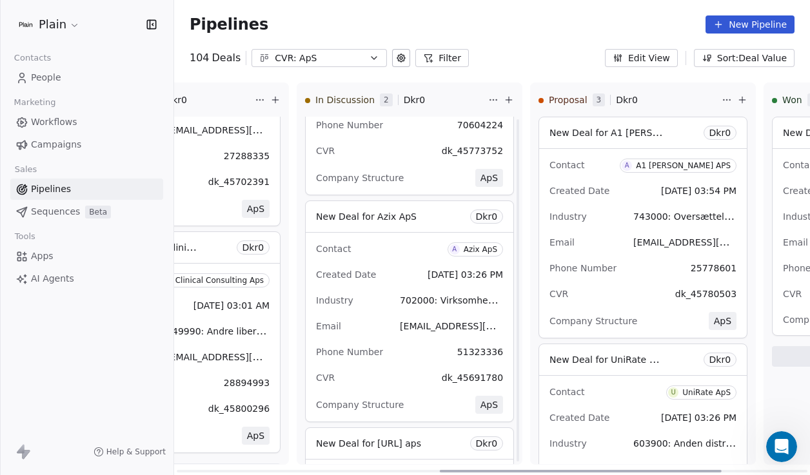
scroll to position [145, 0]
click at [374, 307] on div "Industry 702000: Virksomhedsrådgivning og anden ledelsesrådgivning" at bounding box center [409, 298] width 187 height 21
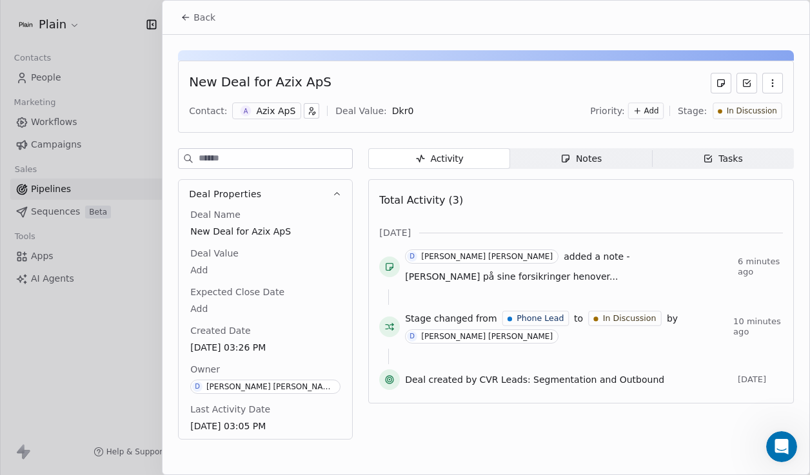
click at [131, 327] on div at bounding box center [405, 237] width 810 height 475
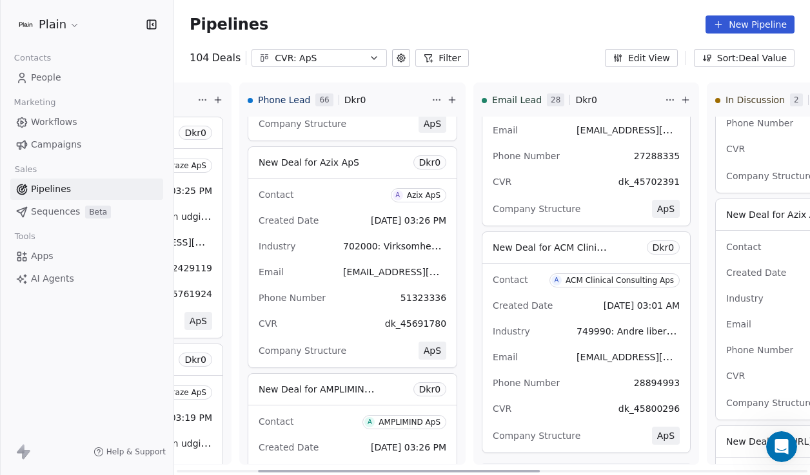
scroll to position [0, 166]
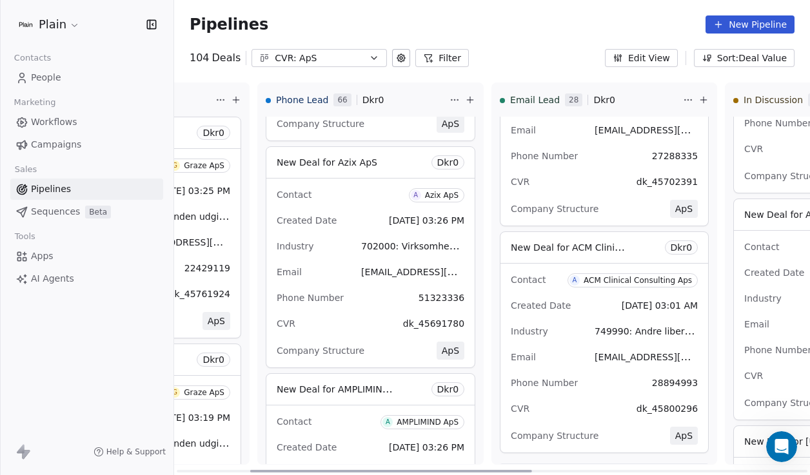
click at [340, 234] on div "Contact A Azix ApS Created Date Aug 08, 2025 03:26 PM Industry 702000: Virksomh…" at bounding box center [370, 273] width 208 height 189
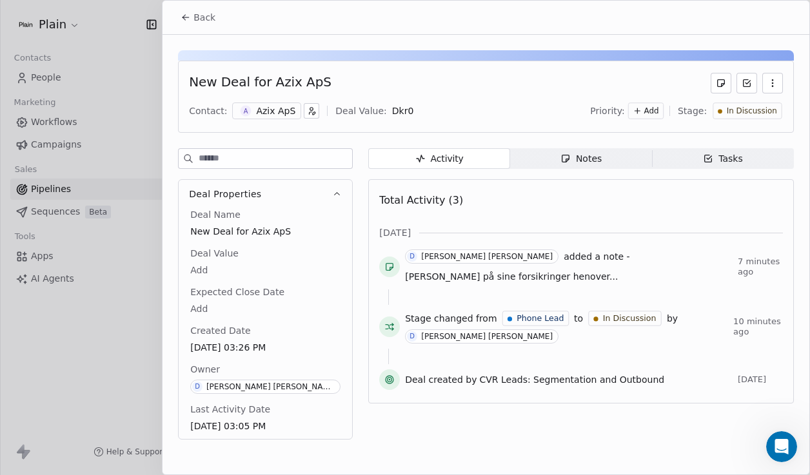
click at [124, 319] on div at bounding box center [405, 237] width 810 height 475
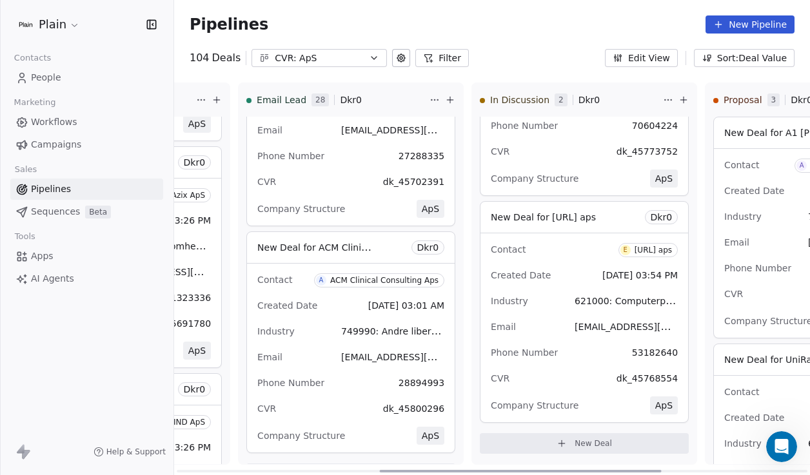
scroll to position [0, 487]
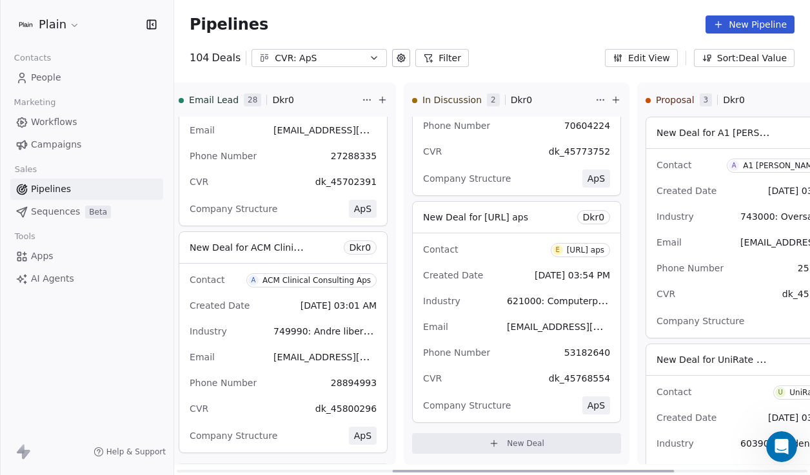
drag, startPoint x: 311, startPoint y: 257, endPoint x: 512, endPoint y: 315, distance: 208.5
click at [512, 315] on div "Lost 4 Dkr 0 New Deal for Graze ApS Dkr 0 Contact G Graze ApS Created Date Aug …" at bounding box center [399, 279] width 1424 height 393
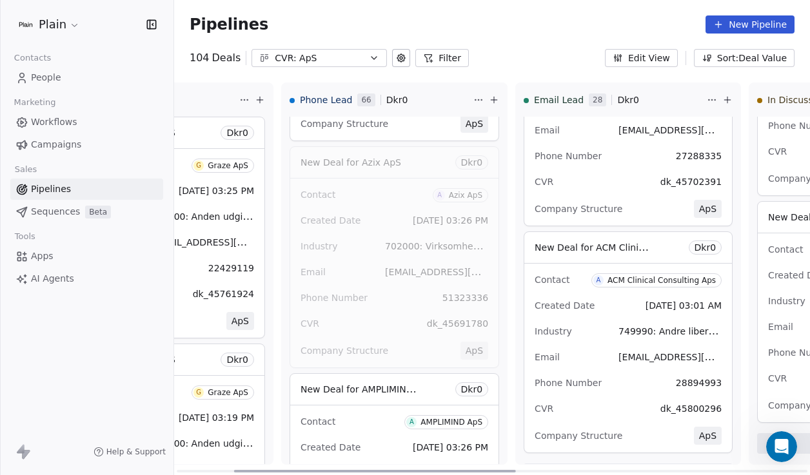
scroll to position [0, 126]
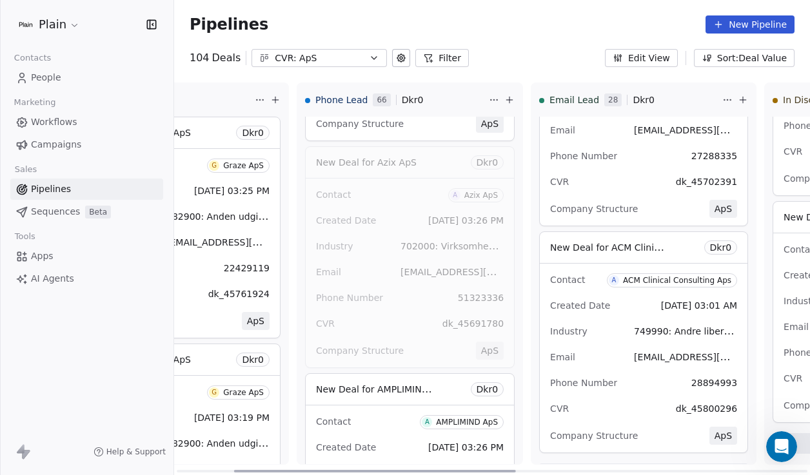
drag, startPoint x: 363, startPoint y: 278, endPoint x: 329, endPoint y: 280, distance: 34.2
click at [327, 280] on div "Email 45691780@dk.plain.insure" at bounding box center [410, 272] width 188 height 21
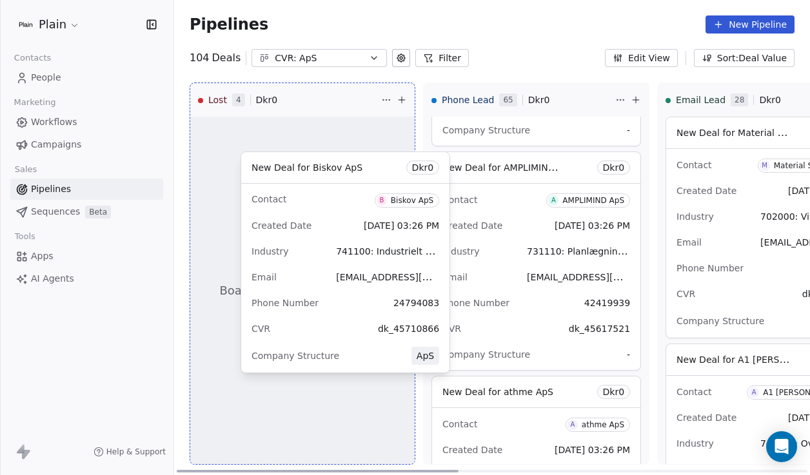
drag, startPoint x: 496, startPoint y: 278, endPoint x: 305, endPoint y: 275, distance: 190.8
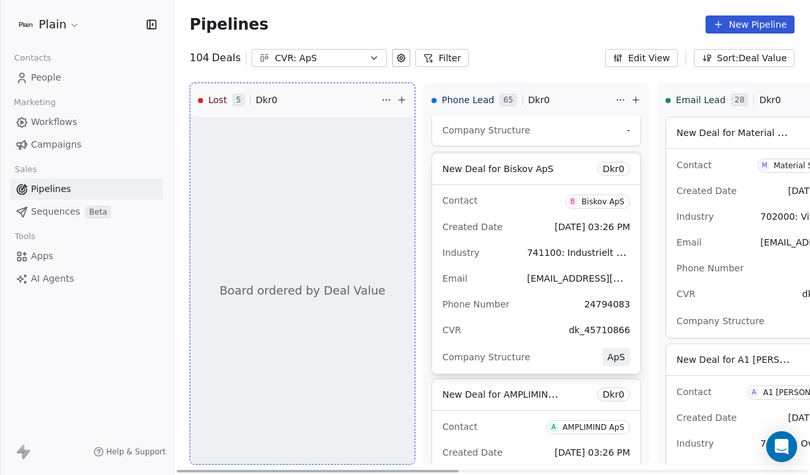
drag, startPoint x: 522, startPoint y: 240, endPoint x: 295, endPoint y: 240, distance: 226.9
click at [295, 240] on div "Lost 5 Dkr 0 Board ordered by Deal Value New Deal for Graze ApS Dkr 0 Contact G…" at bounding box center [492, 279] width 636 height 393
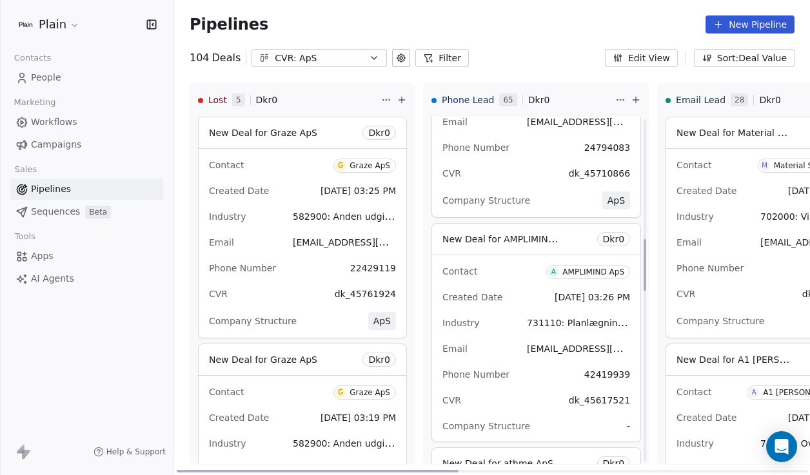
scroll to position [802, 0]
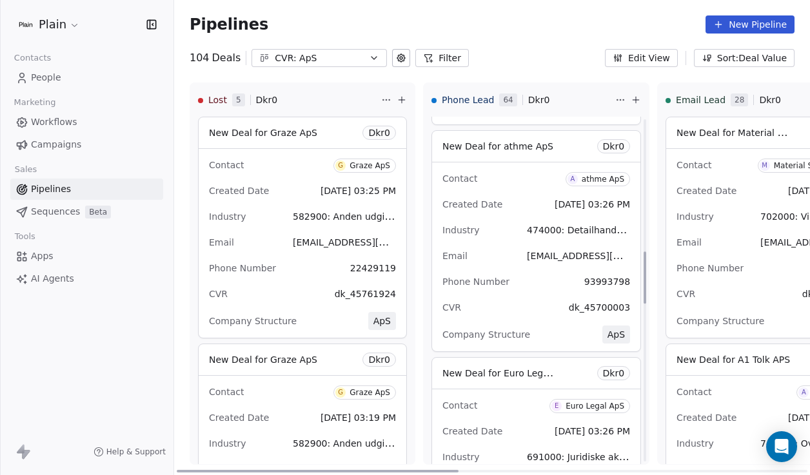
scroll to position [856, 0]
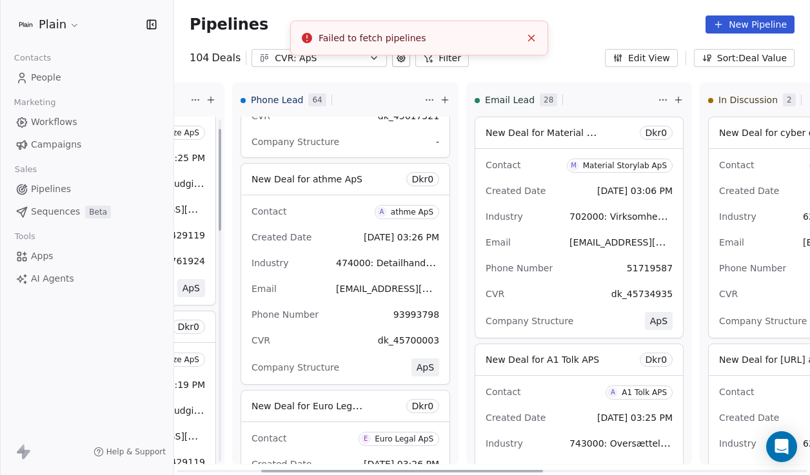
scroll to position [0, 200]
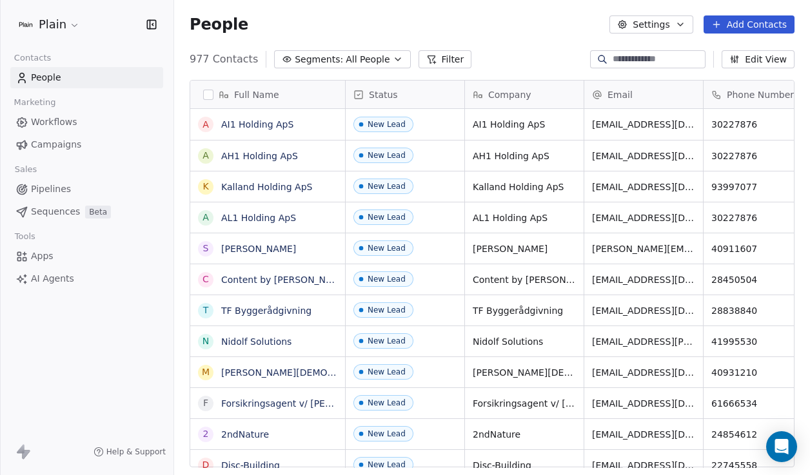
scroll to position [418, 636]
click at [39, 189] on span "Pipelines" at bounding box center [51, 189] width 40 height 14
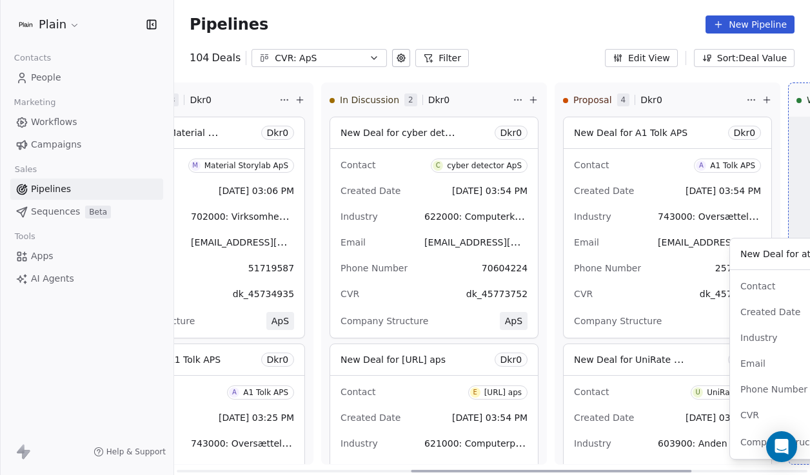
scroll to position [0, 642]
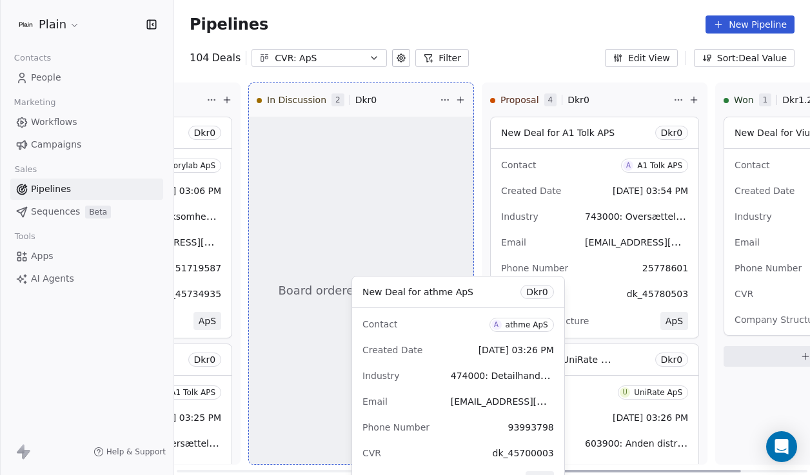
drag, startPoint x: 722, startPoint y: 333, endPoint x: 409, endPoint y: 336, distance: 312.6
